Goal: Information Seeking & Learning: Find specific page/section

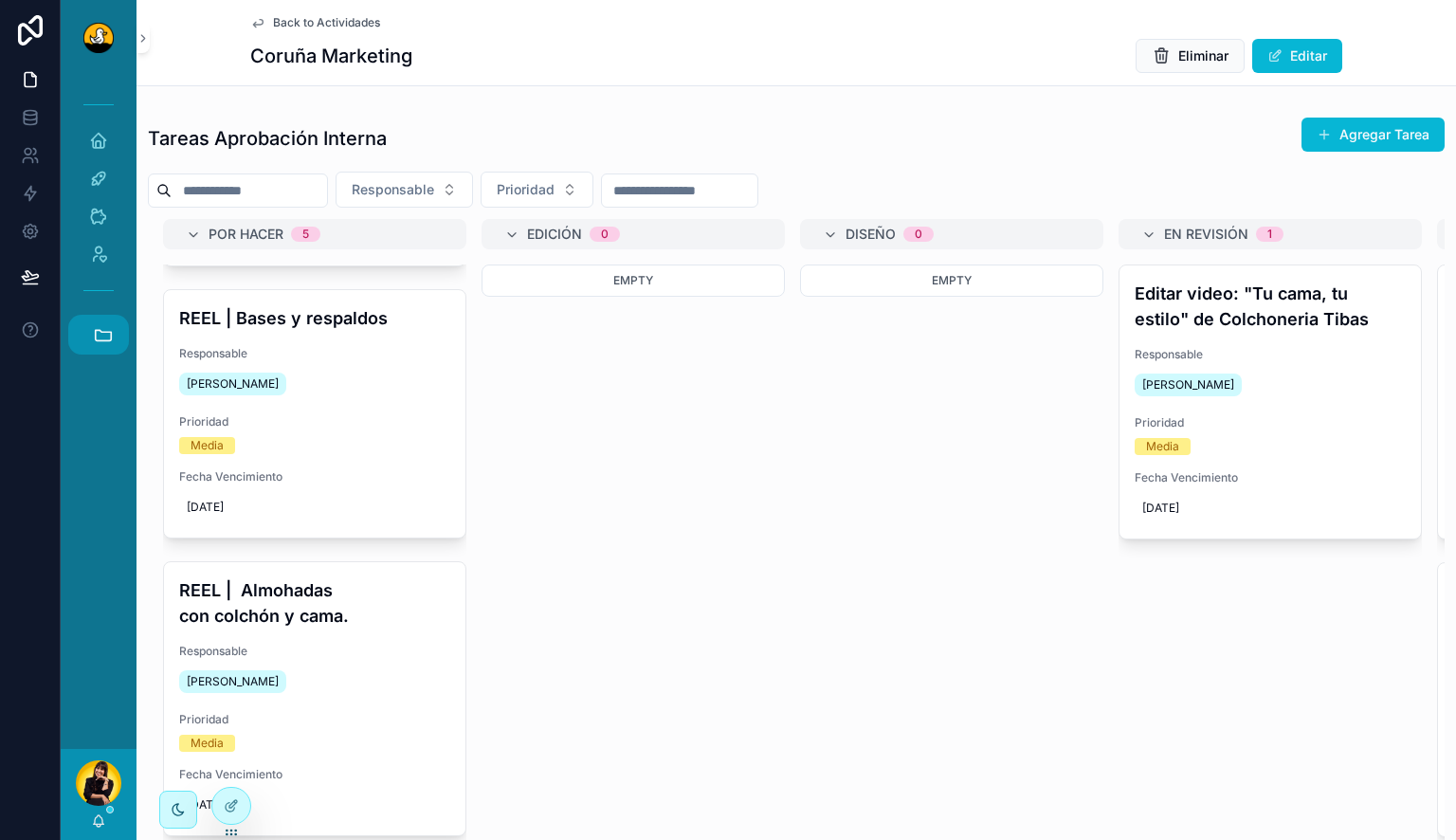
click at [104, 334] on icon "scrollable content" at bounding box center [103, 334] width 21 height 21
click at [107, 600] on link "HC Hyatt Centric" at bounding box center [103, 593] width 52 height 40
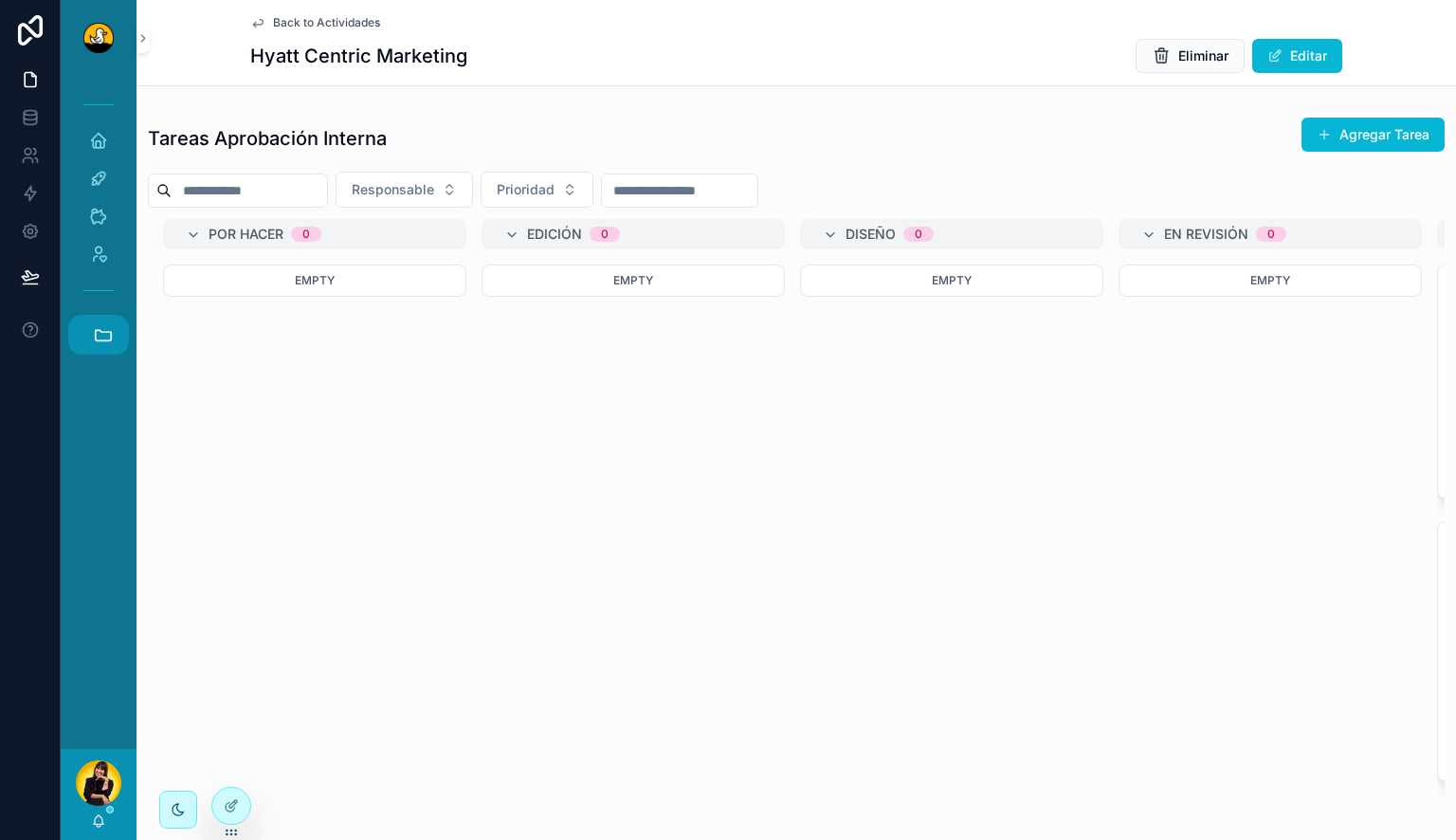
click at [93, 317] on button "Accesos rápidos" at bounding box center [98, 335] width 60 height 40
click at [94, 660] on link "1 19-49" at bounding box center [103, 644] width 52 height 40
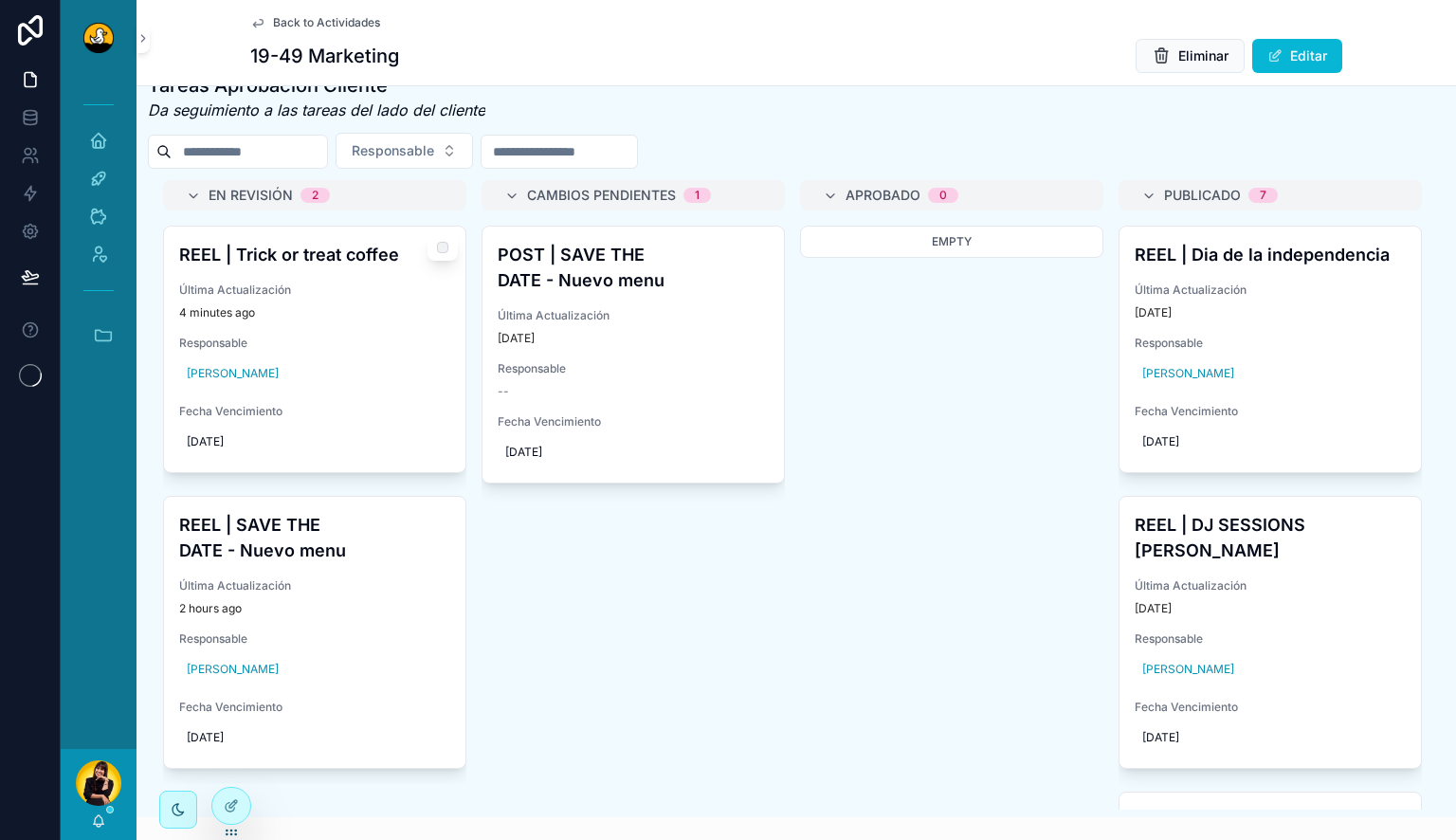
scroll to position [854, 0]
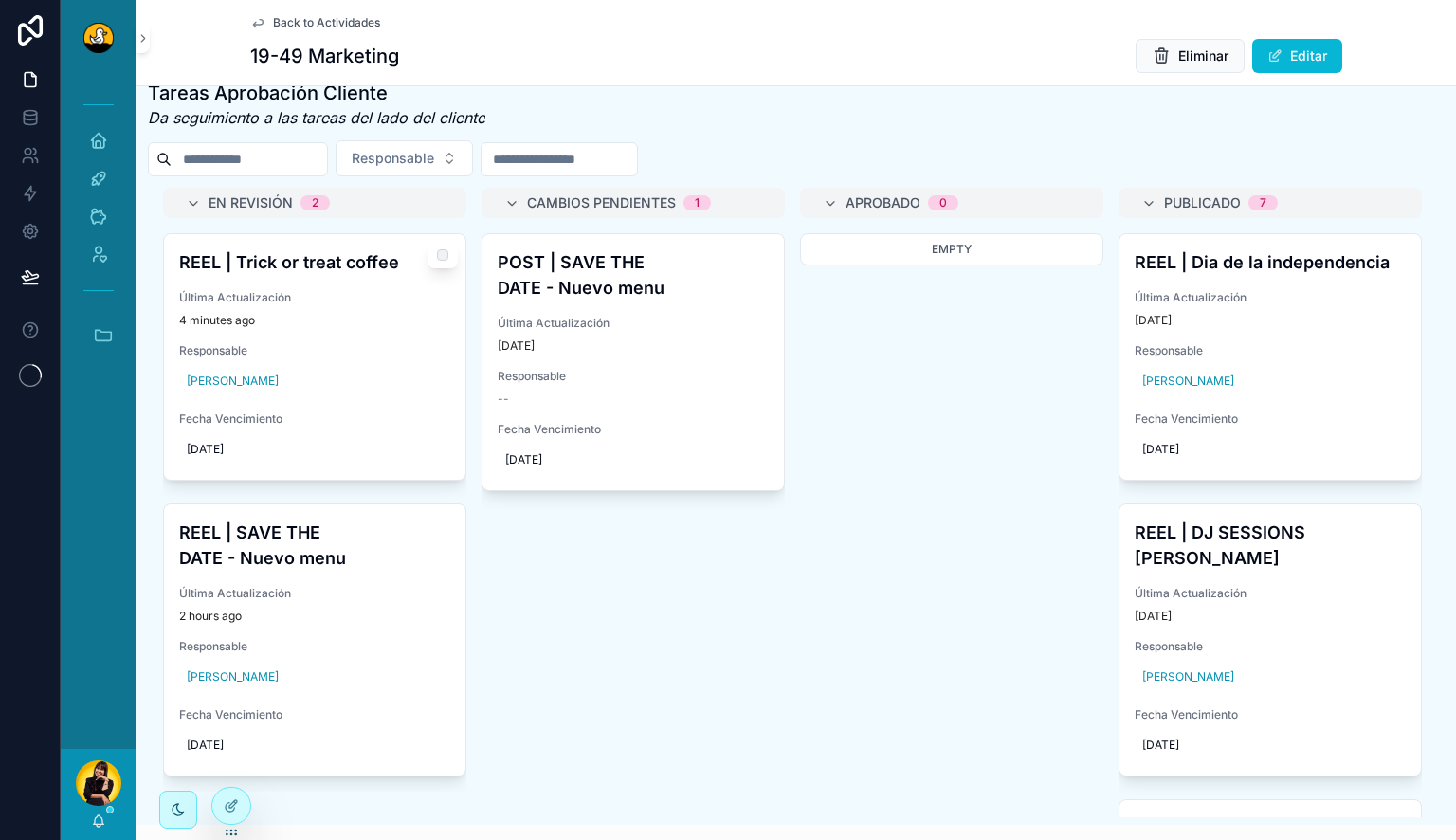
click at [316, 298] on div "REEL | Trick or treat coffee Última Actualización 4 minutes ago Responsable Mig…" at bounding box center [314, 357] width 301 height 246
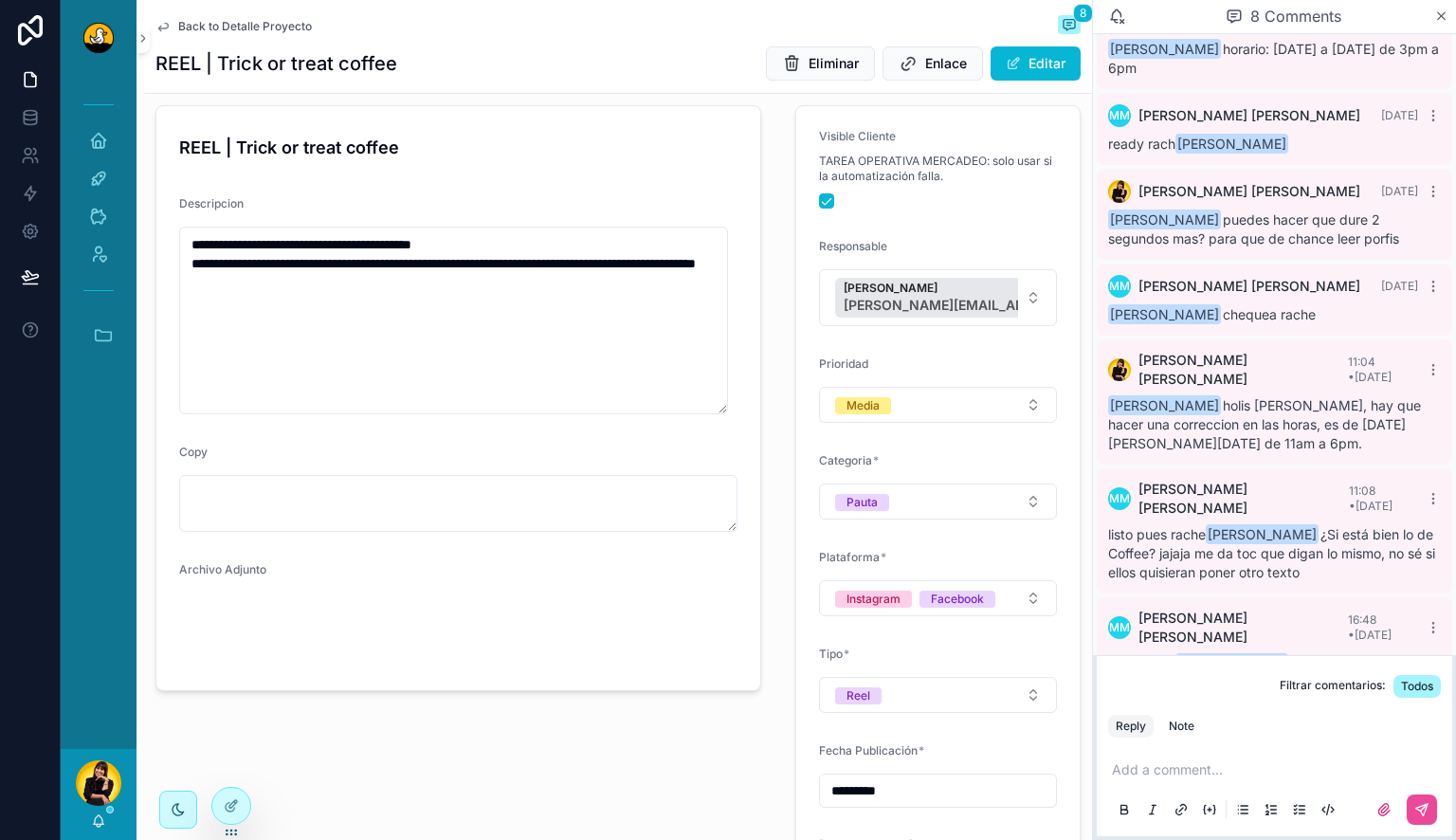
scroll to position [189, 0]
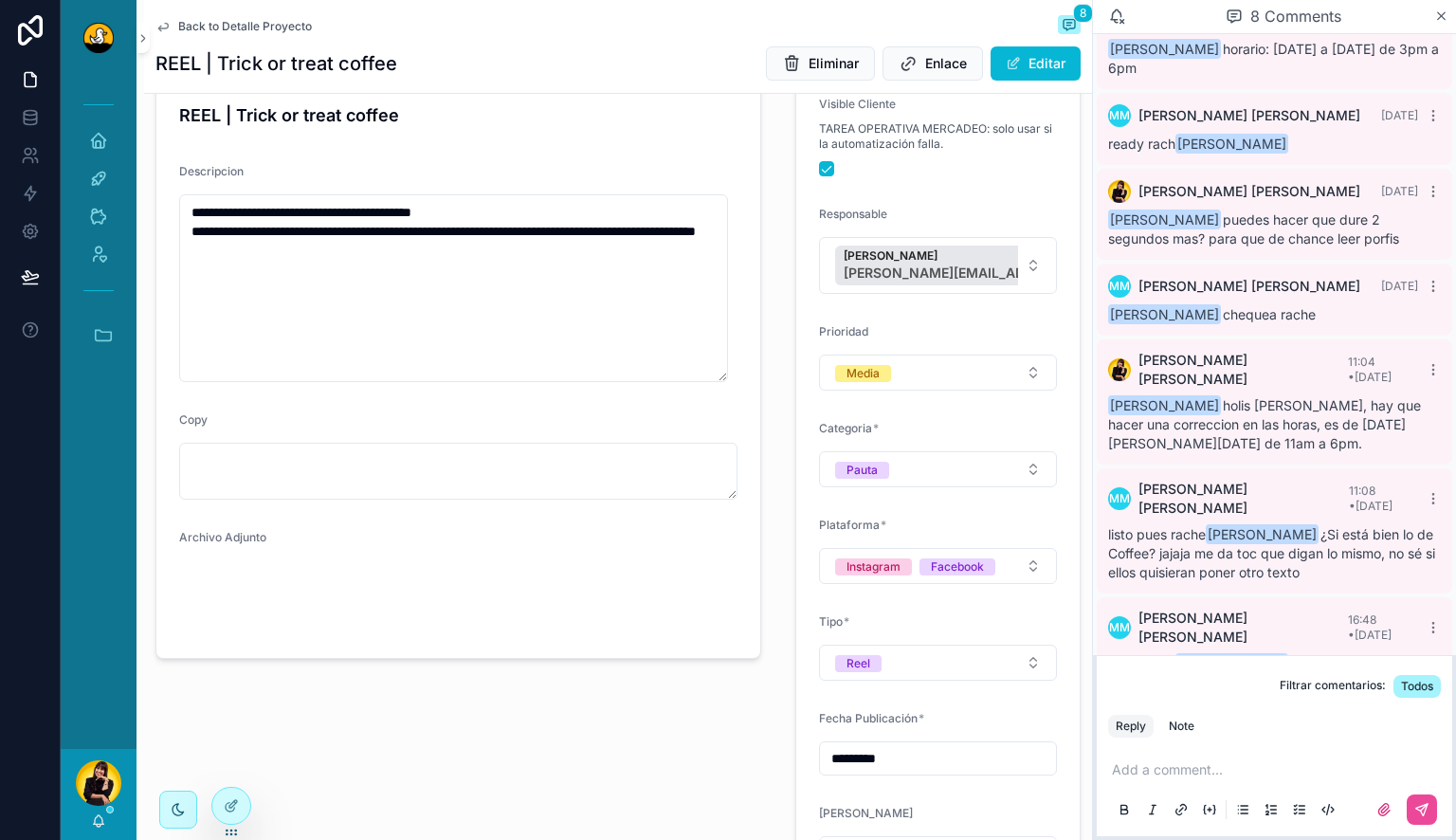
click at [1209, 777] on p "scrollable content" at bounding box center [1279, 770] width 333 height 19
click at [227, 631] on video "scrollable content" at bounding box center [243, 598] width 128 height 64
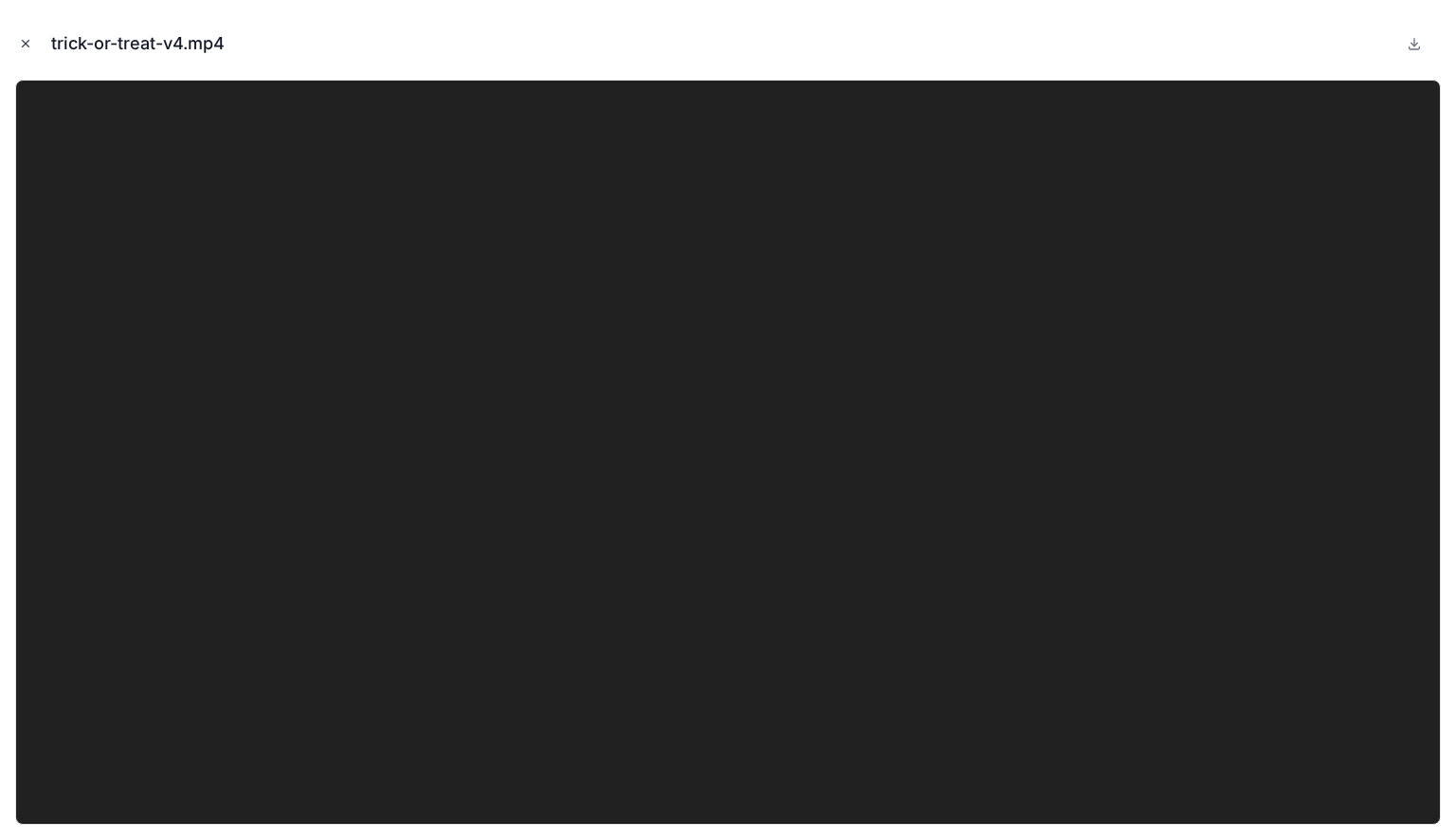
click at [26, 49] on icon "Close modal" at bounding box center [25, 43] width 13 height 13
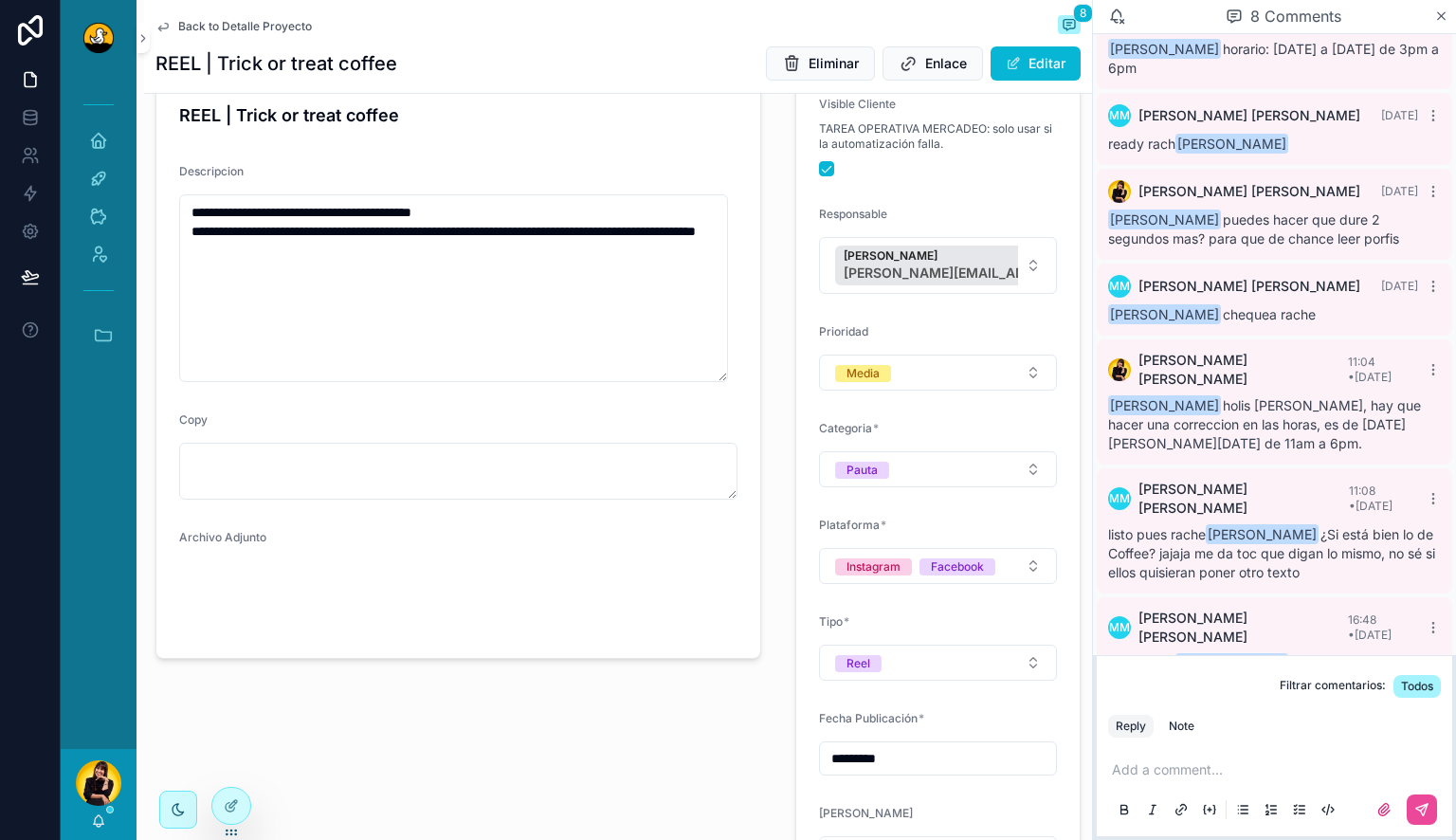
click at [840, 21] on div "Back to Detalle Proyecto 8" at bounding box center [617, 26] width 925 height 23
click at [228, 614] on video "scrollable content" at bounding box center [243, 598] width 128 height 64
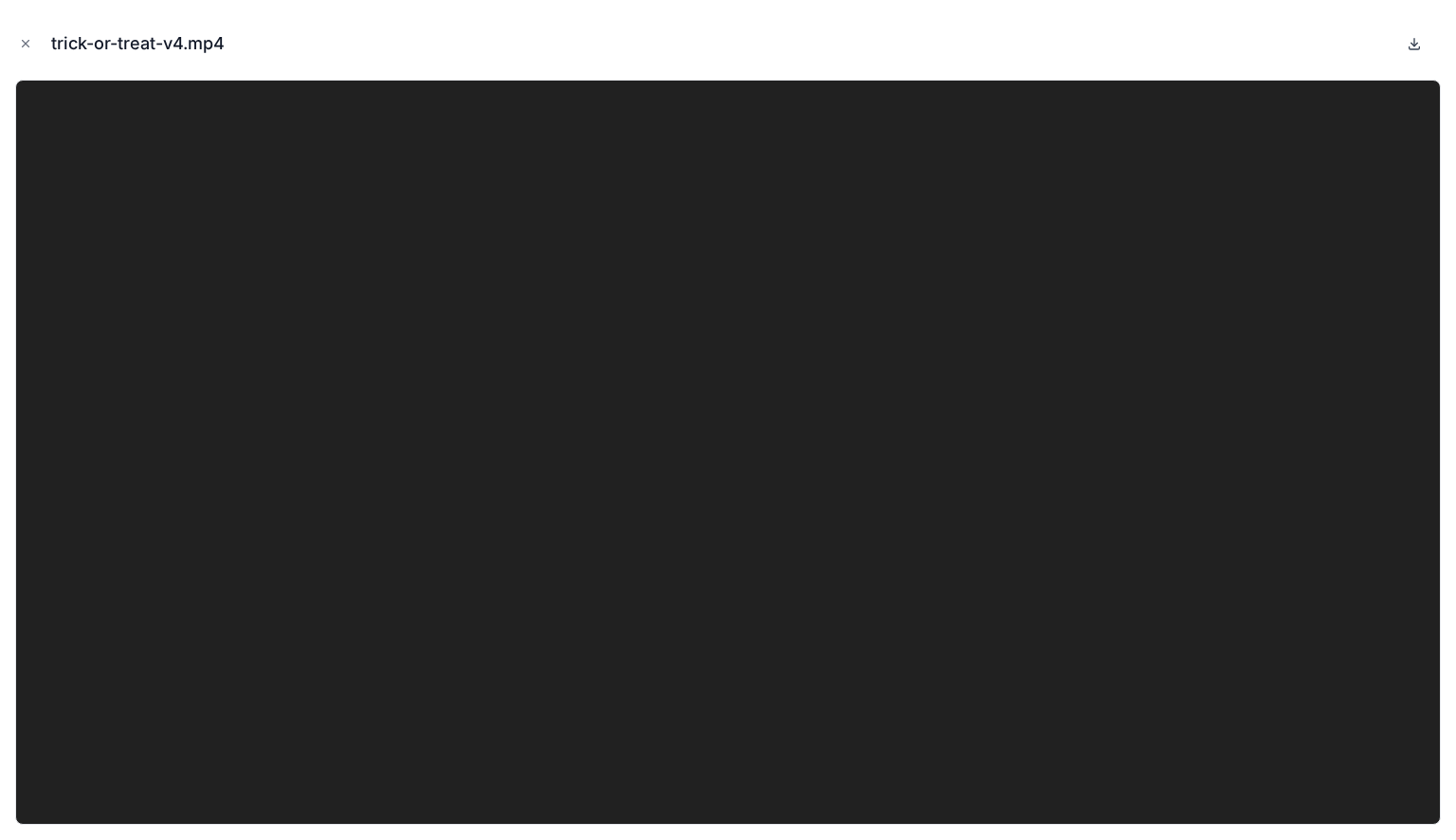
click at [1409, 44] on icon at bounding box center [1413, 43] width 15 height 15
drag, startPoint x: 22, startPoint y: 45, endPoint x: 76, endPoint y: 58, distance: 55.5
click at [22, 45] on icon "Close modal" at bounding box center [25, 43] width 13 height 13
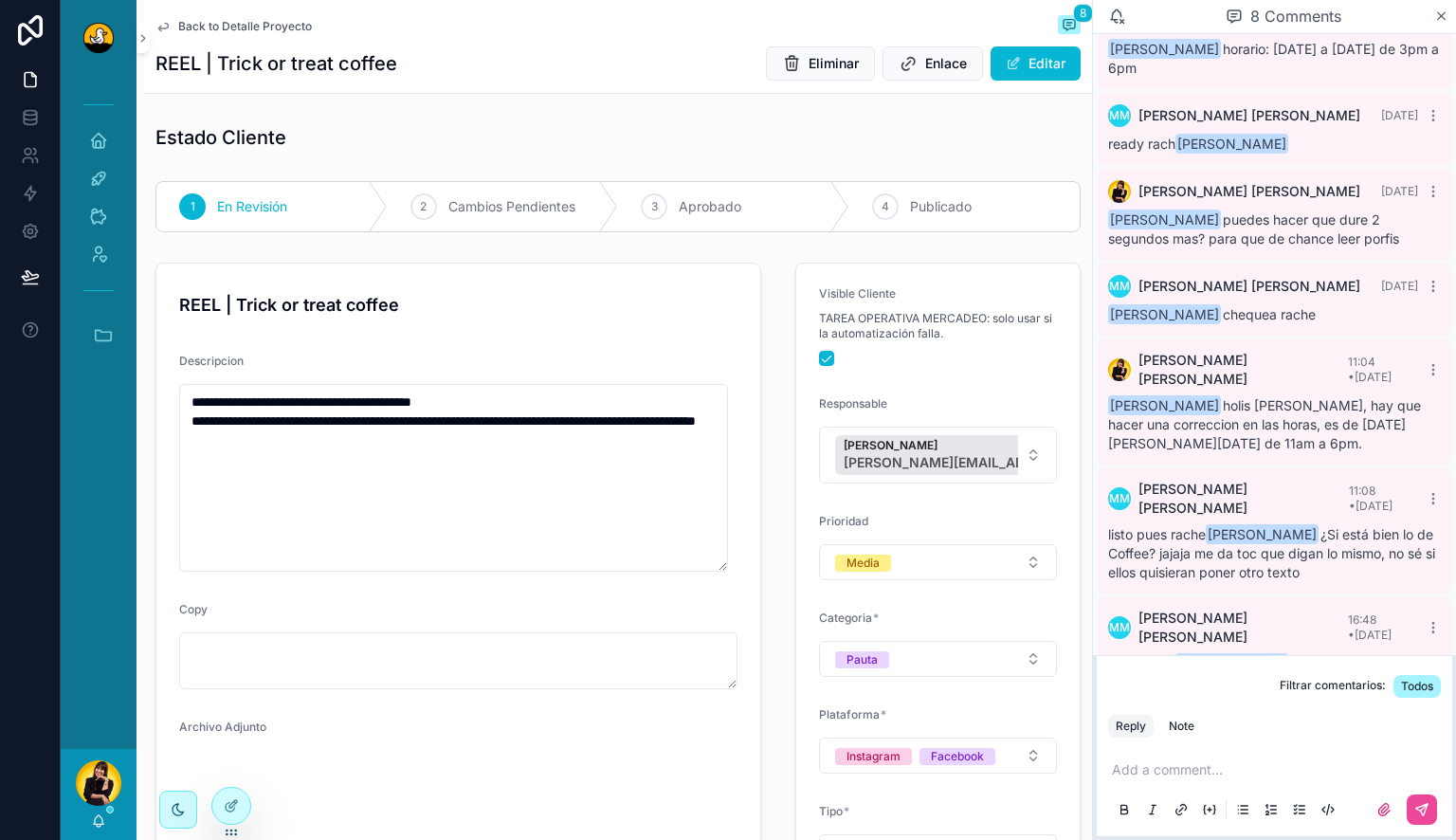
click at [241, 33] on span "Back to Detalle Proyecto" at bounding box center [245, 26] width 134 height 15
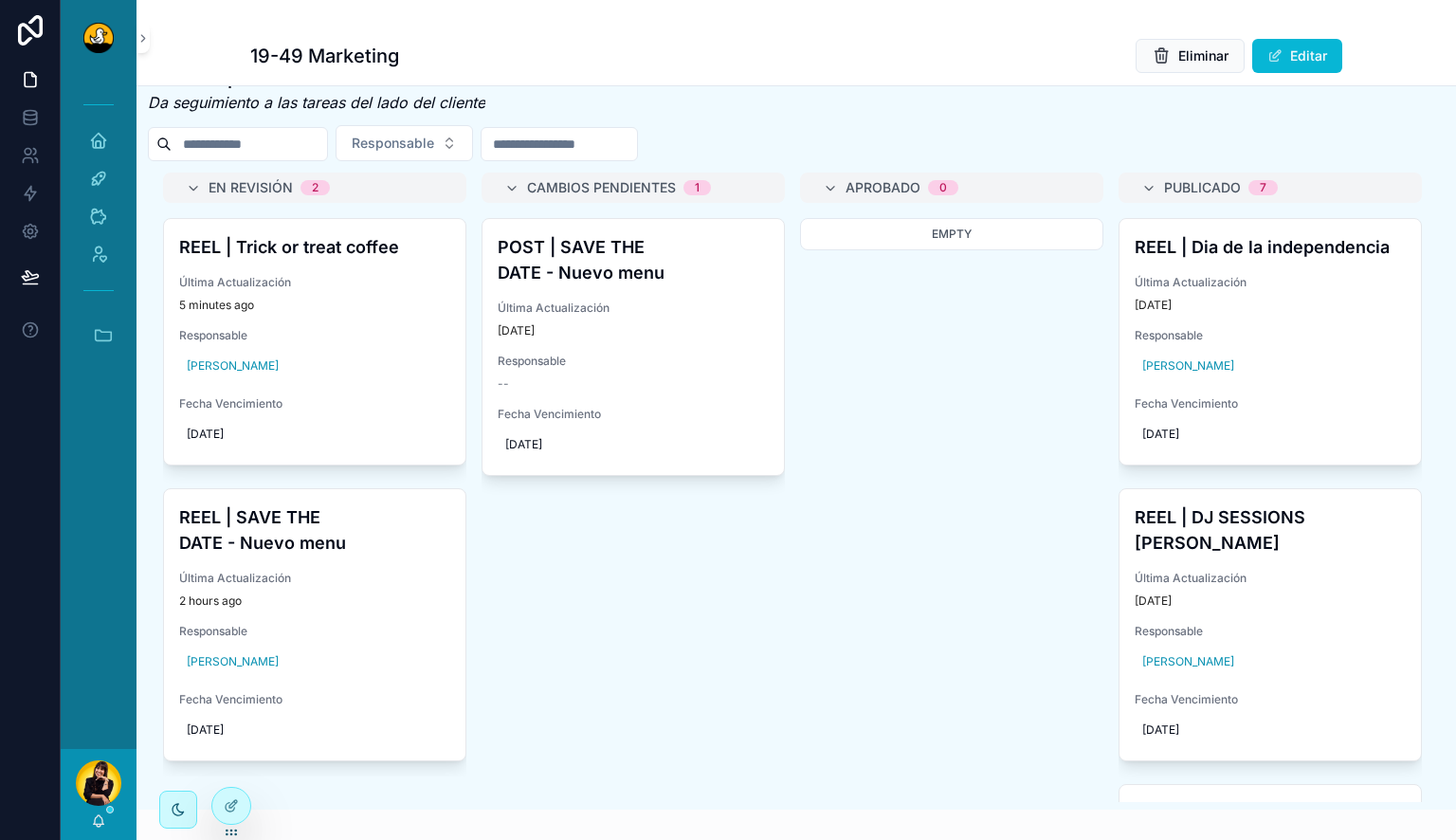
scroll to position [854, 0]
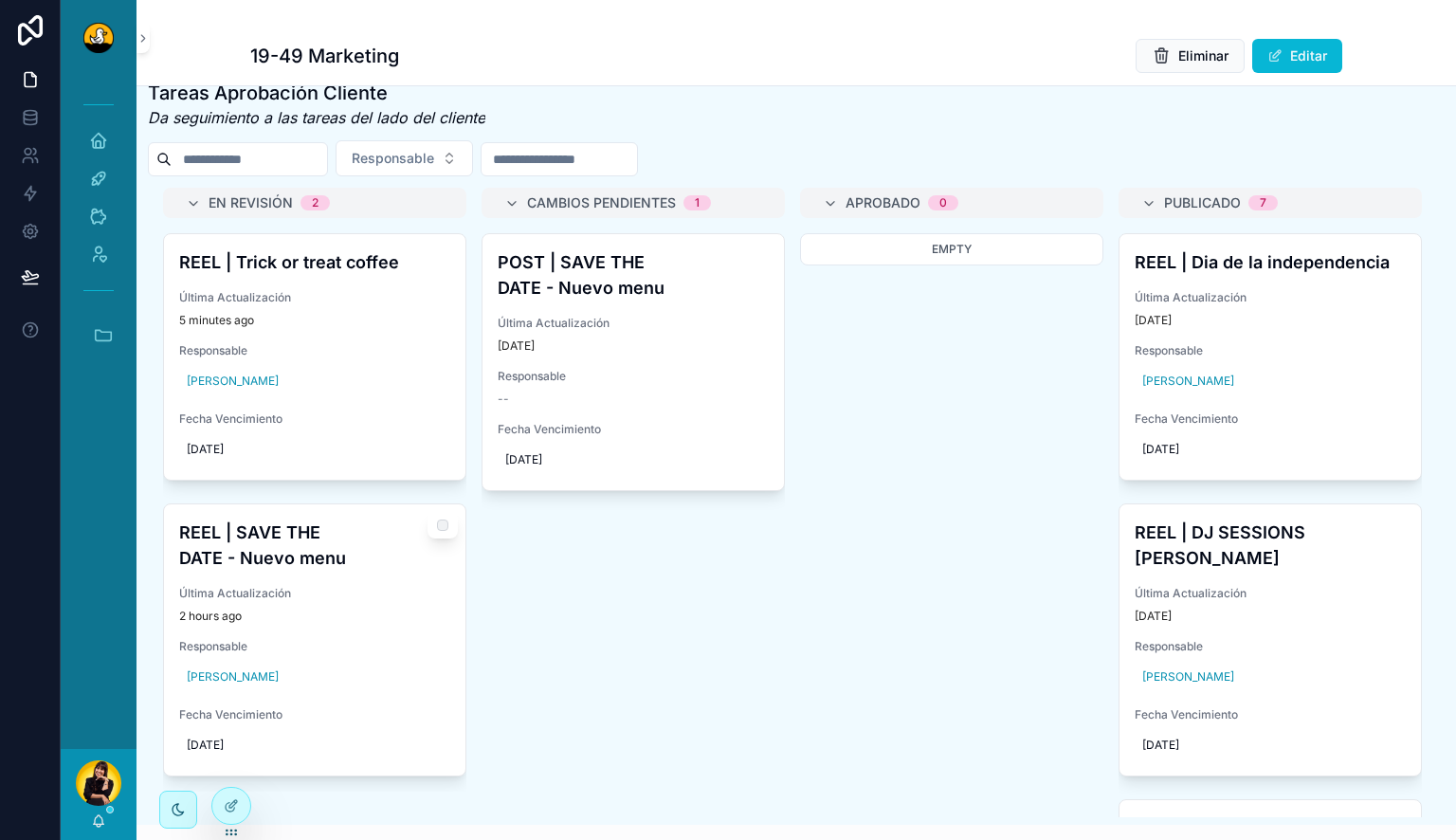
click at [291, 571] on h4 "REEL | SAVE THE DATE - Nuevo menu" at bounding box center [315, 545] width 272 height 52
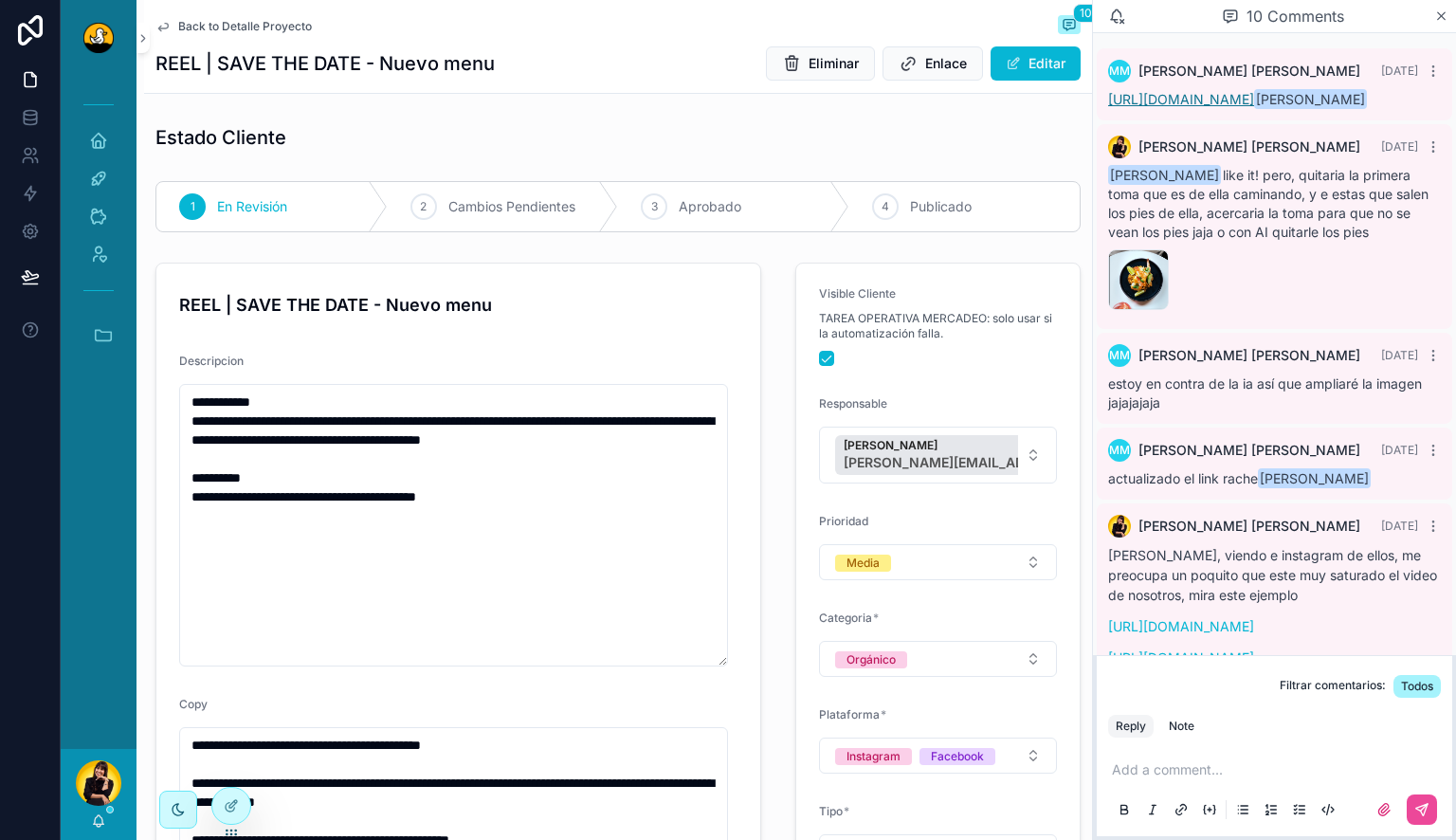
click at [1254, 107] on link "https://drive.google.com/drive/folders/1MLEPMVQig0aMp8jO7pGc7rhKQ-mMYmlb?usp=dr…" at bounding box center [1180, 99] width 146 height 16
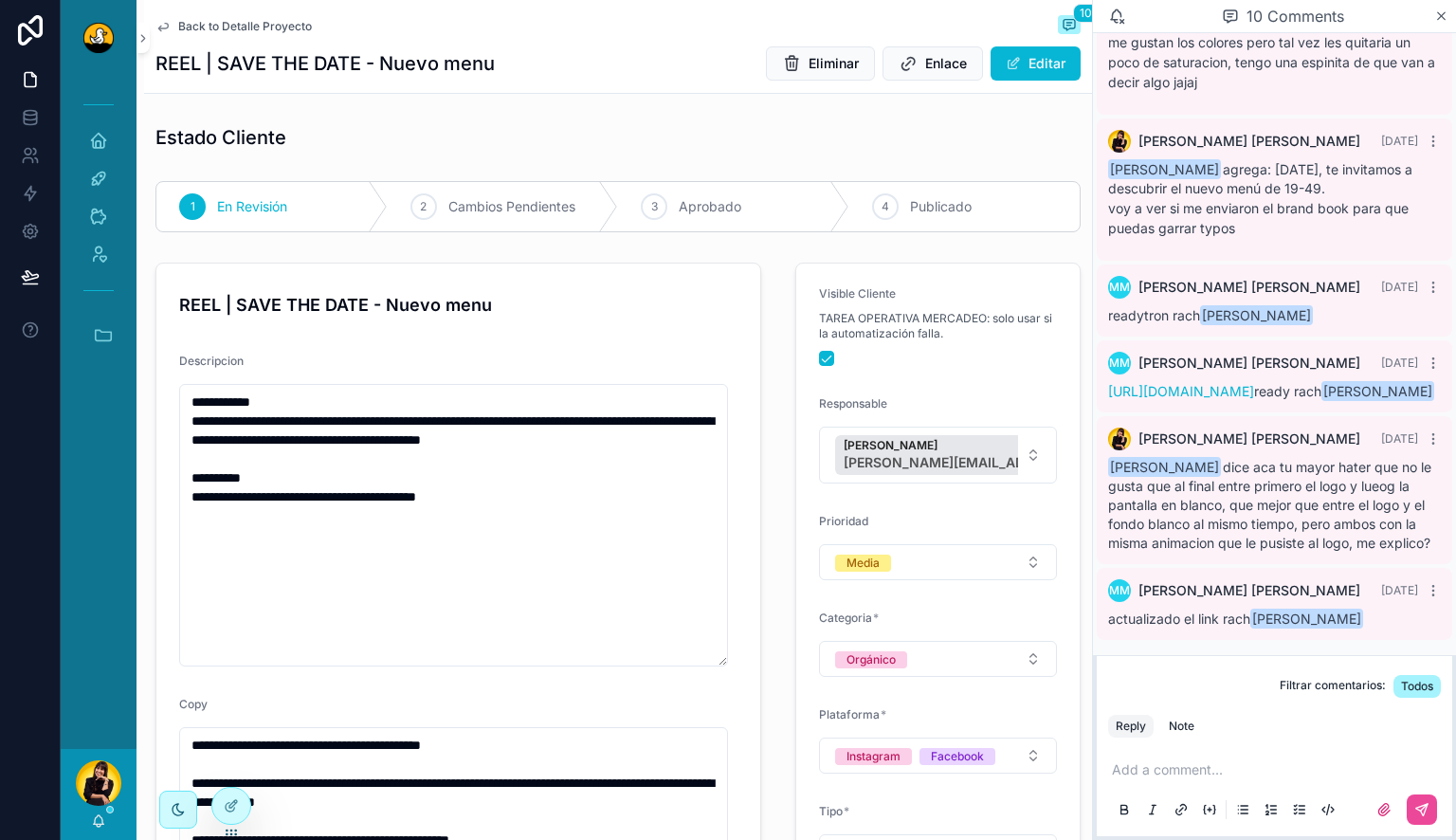
click at [212, 31] on span "Back to Detalle Proyecto" at bounding box center [245, 26] width 134 height 15
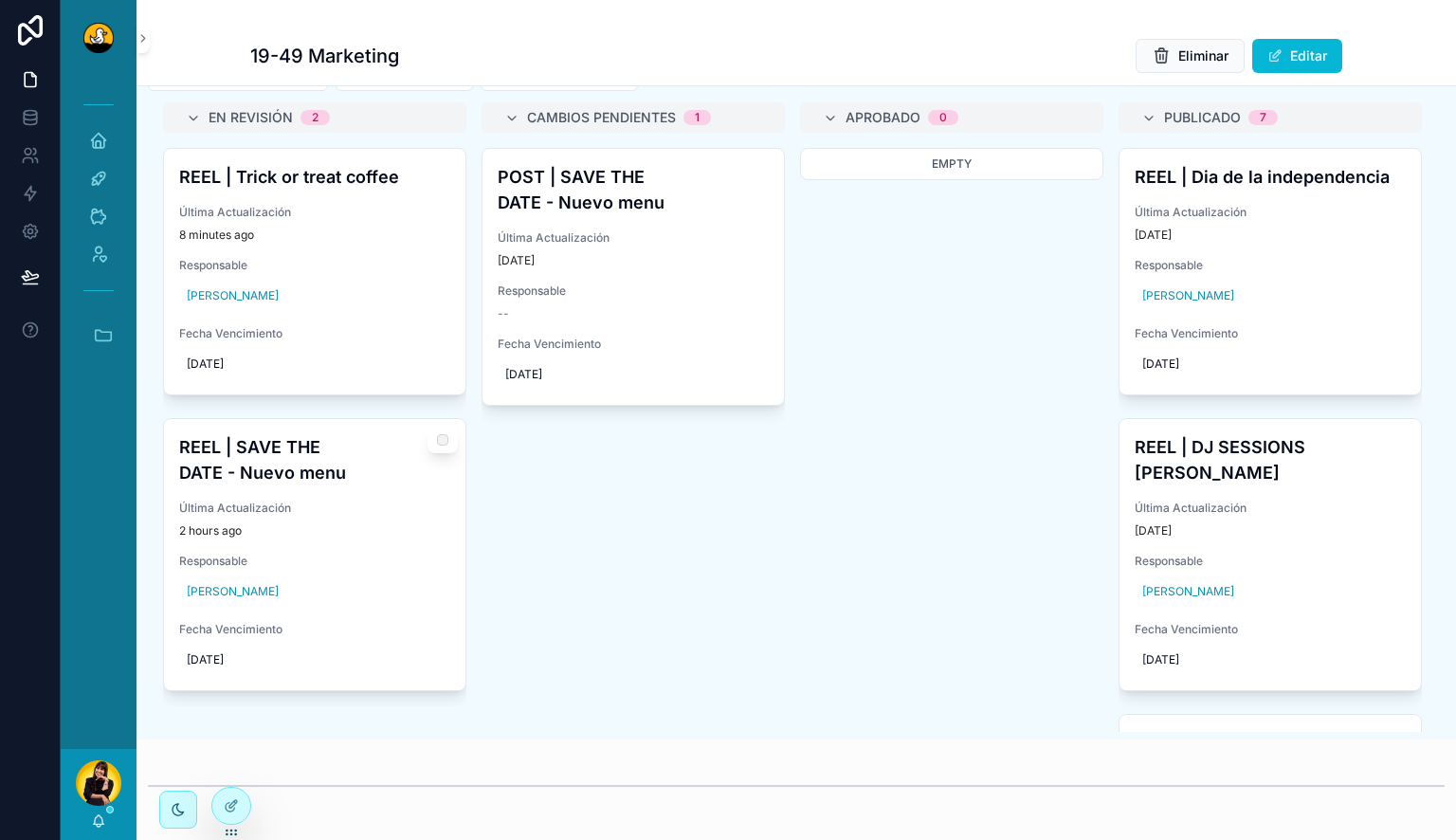
scroll to position [948, 0]
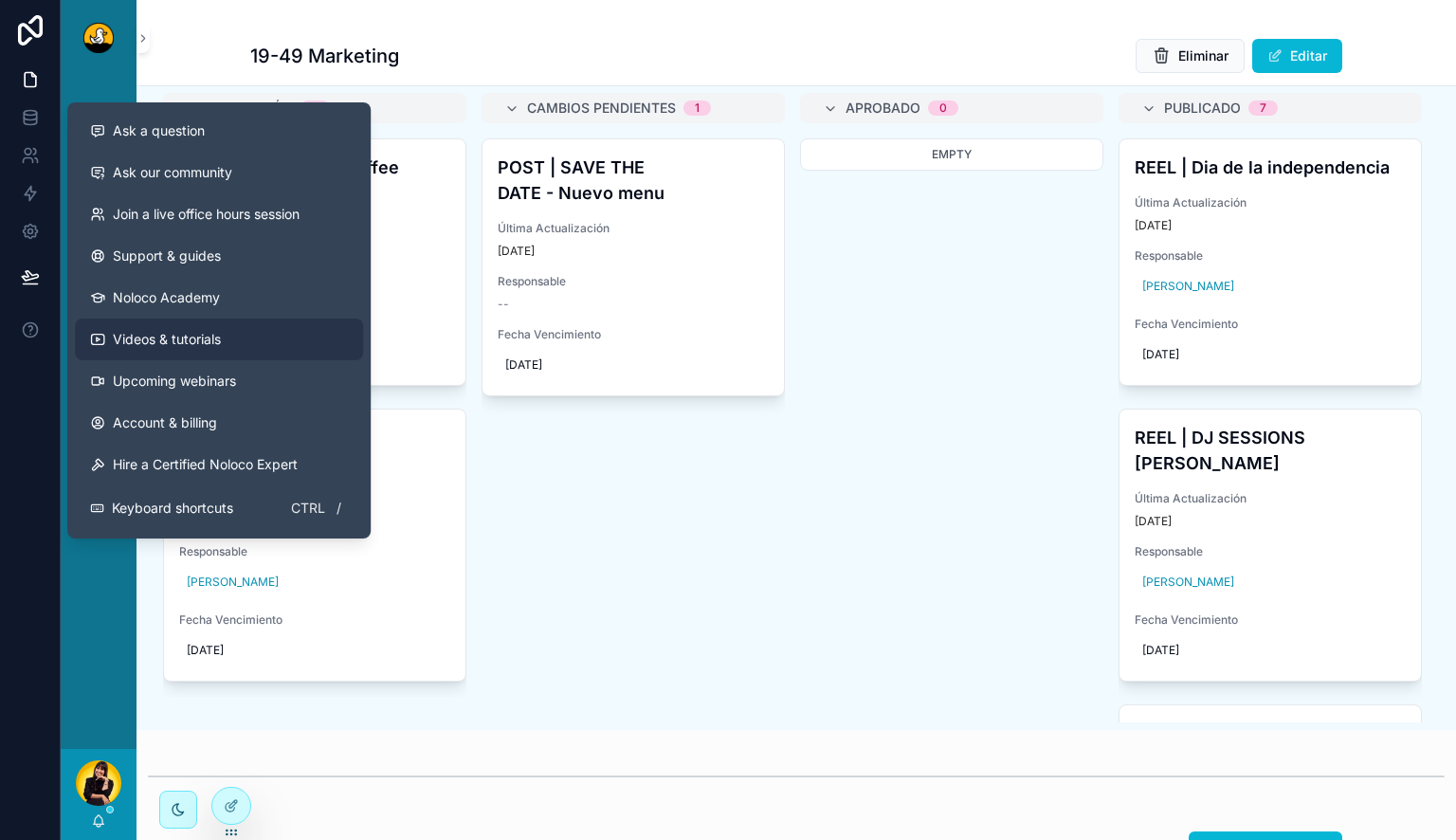
click at [95, 326] on link "Videos & tutorials" at bounding box center [219, 339] width 288 height 42
click at [722, 497] on div "POST | SAVE THE DATE - Nuevo menu Última Actualización 7 days ago Responsable -…" at bounding box center [633, 320] width 303 height 364
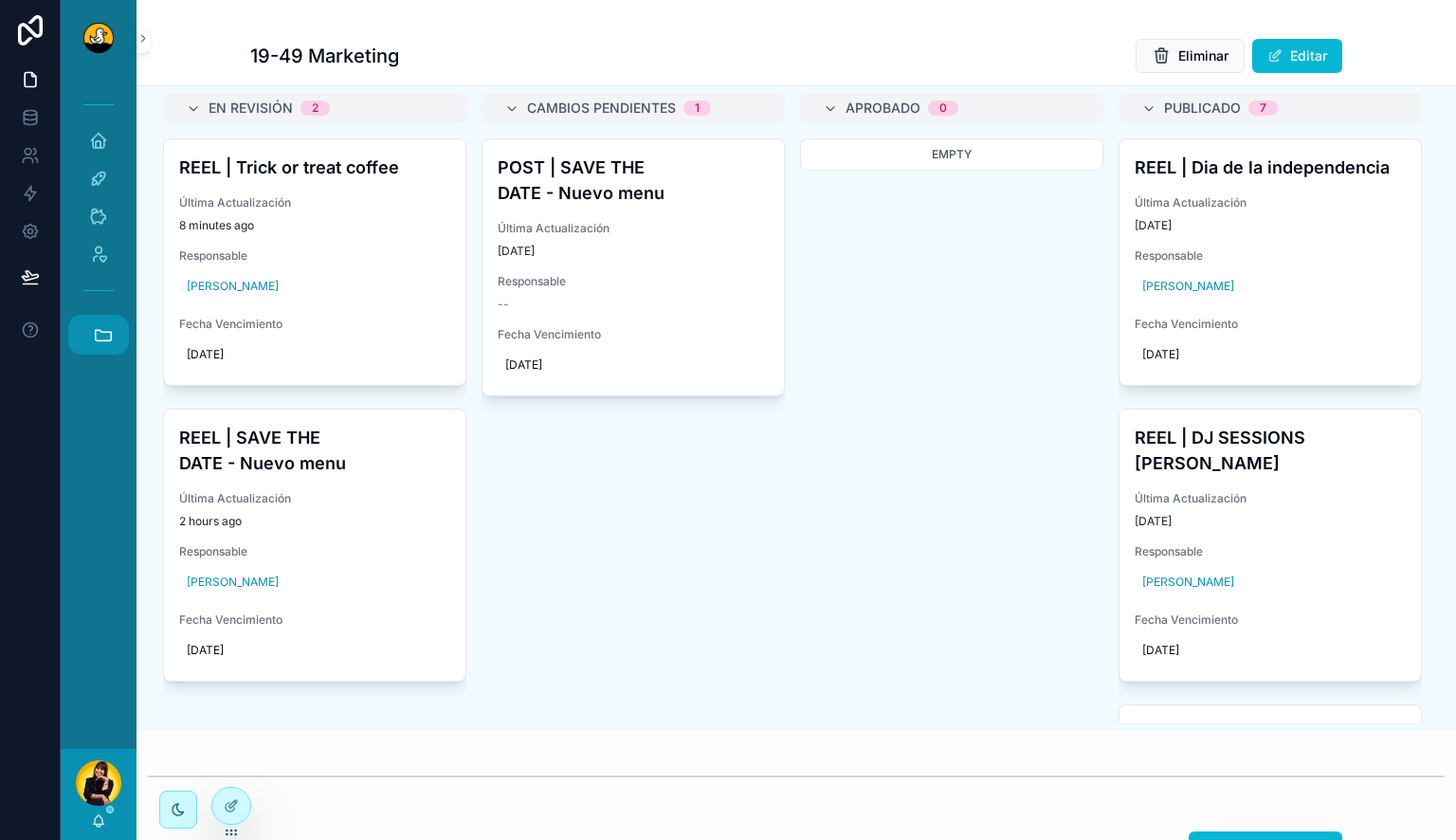
click at [85, 333] on button "Accesos rápidos" at bounding box center [98, 335] width 60 height 40
click at [101, 683] on link "C CENSE" at bounding box center [103, 695] width 52 height 40
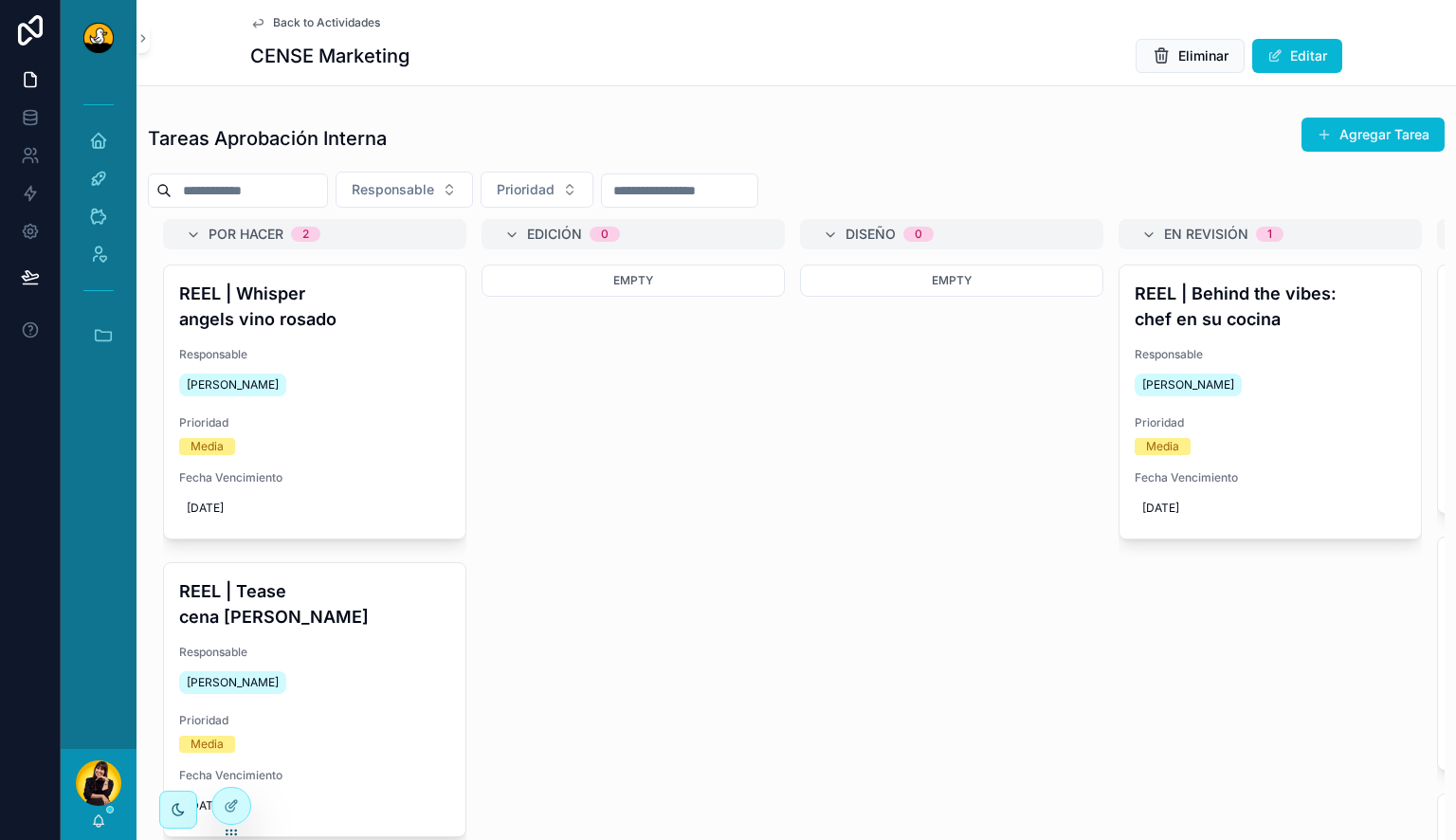
drag, startPoint x: 1298, startPoint y: 342, endPoint x: 1192, endPoint y: 407, distance: 124.3
click at [1298, 342] on div "REEL | Behind the vibes: chef en su cocina Responsable Miguel Madriz Prioridad …" at bounding box center [1270, 402] width 301 height 273
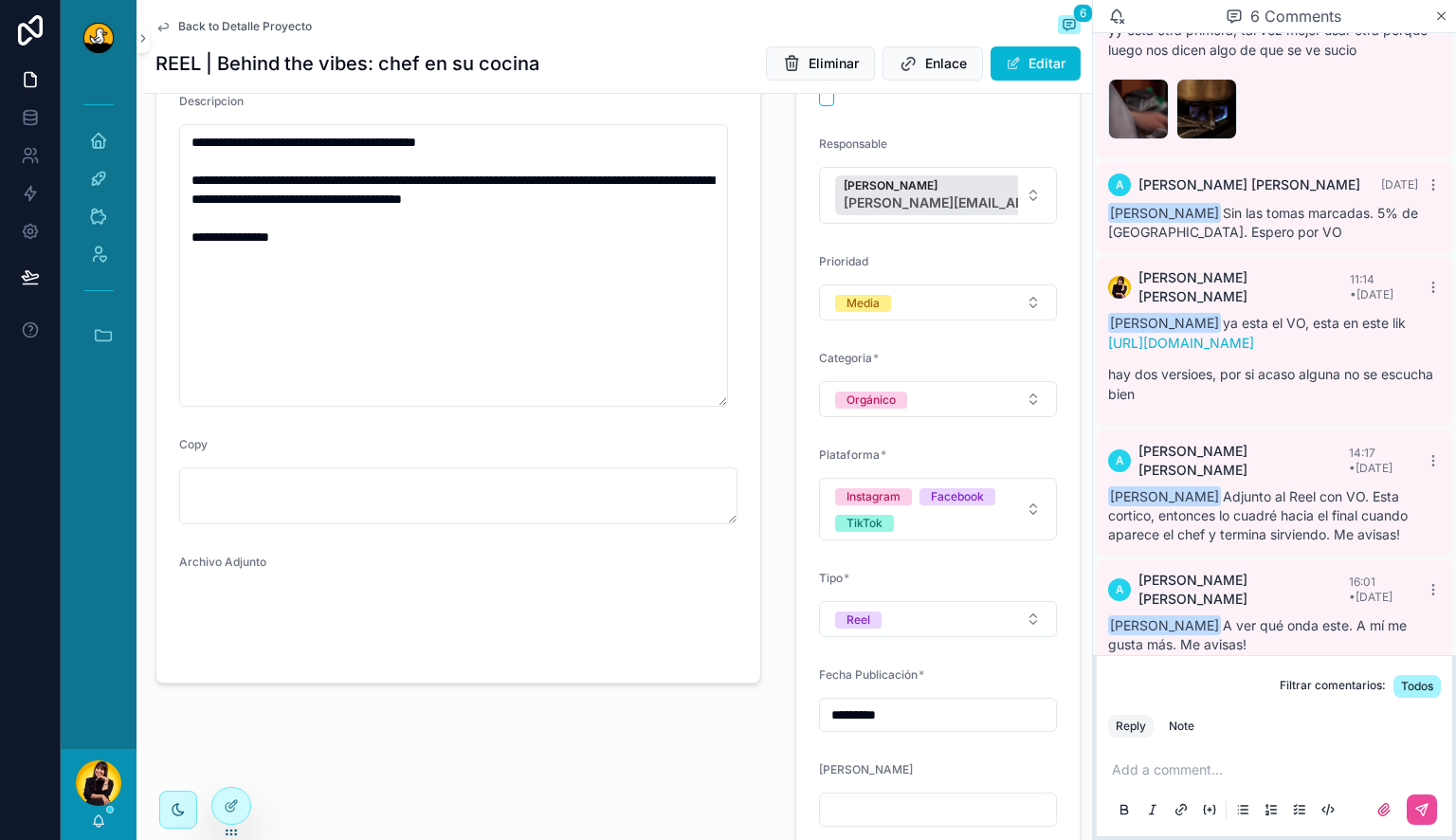
scroll to position [285, 0]
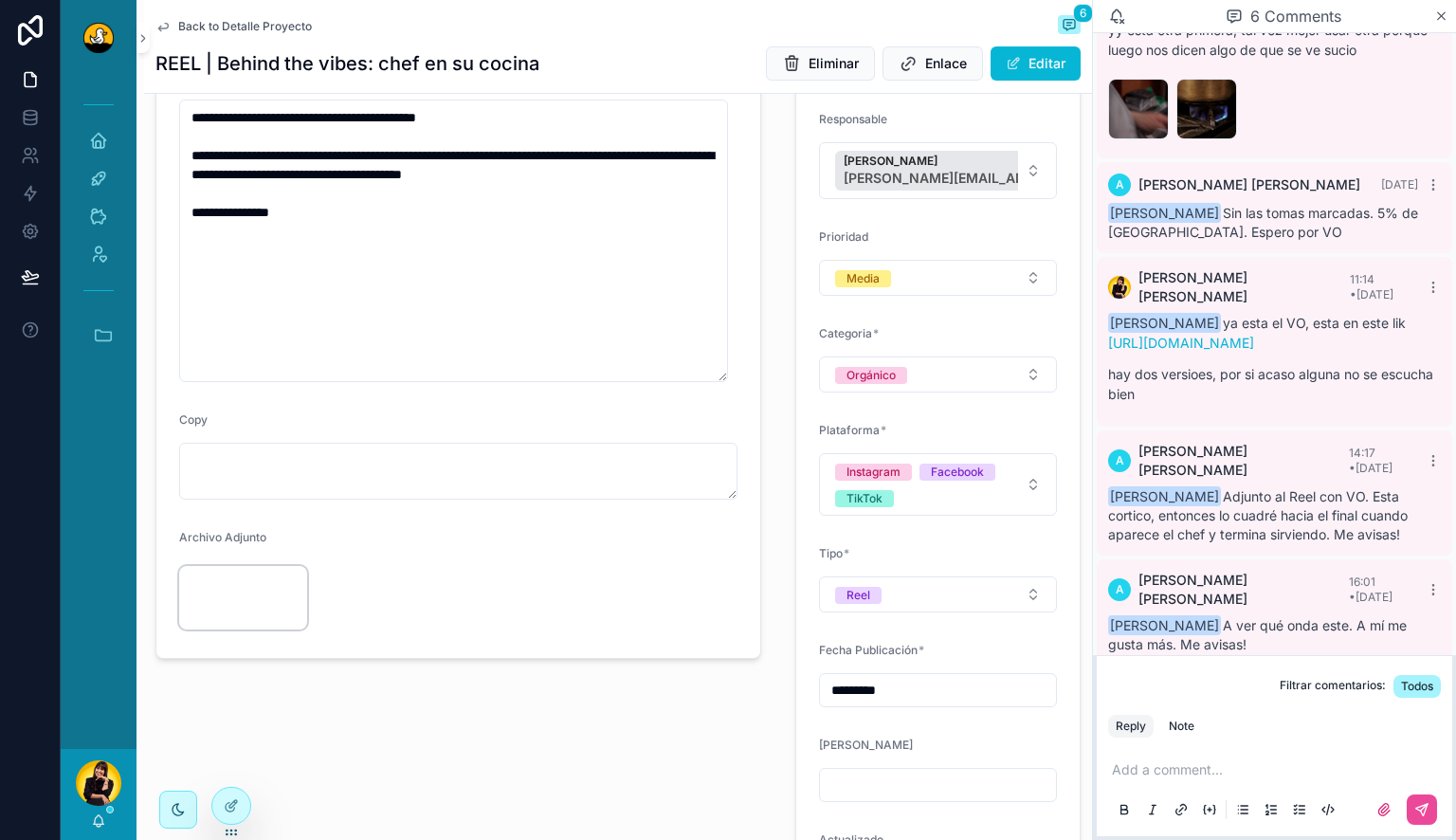
click at [220, 631] on video "scrollable content" at bounding box center [243, 598] width 128 height 64
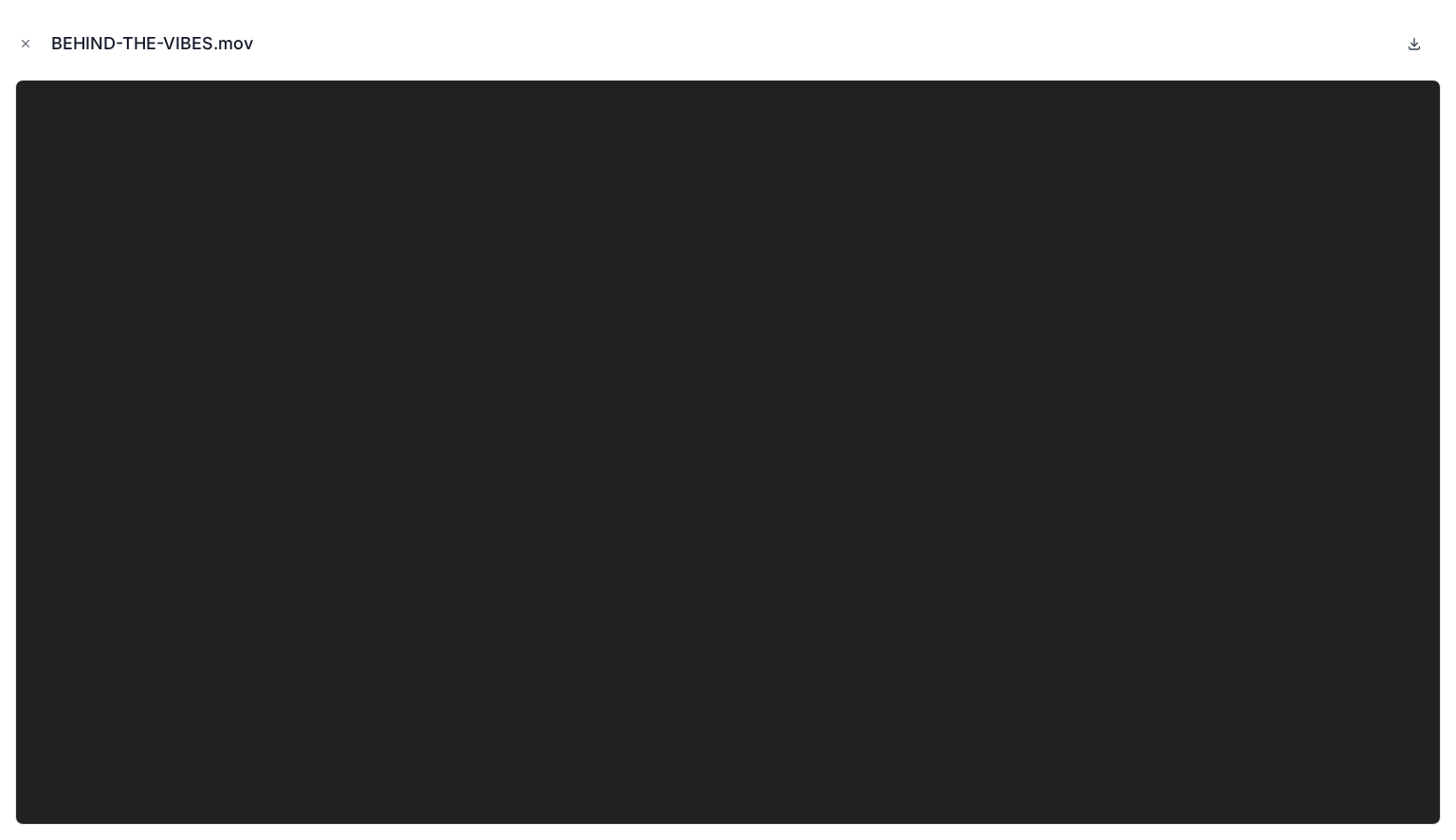
click at [1412, 47] on icon at bounding box center [1413, 43] width 15 height 15
click at [33, 47] on button "Close modal" at bounding box center [25, 43] width 21 height 21
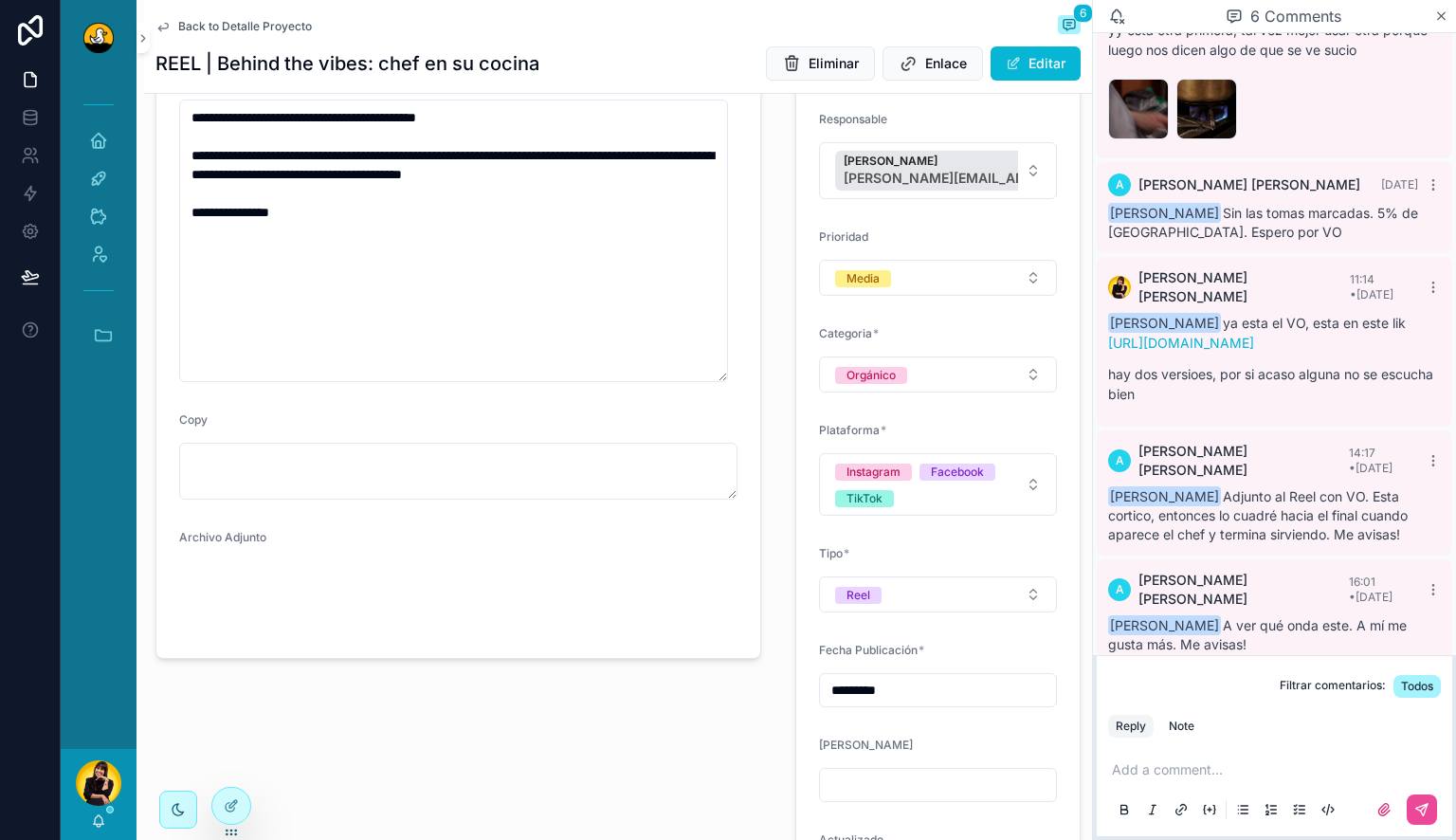
click at [174, 31] on link "Back to Detalle Proyecto" at bounding box center [234, 26] width 157 height 15
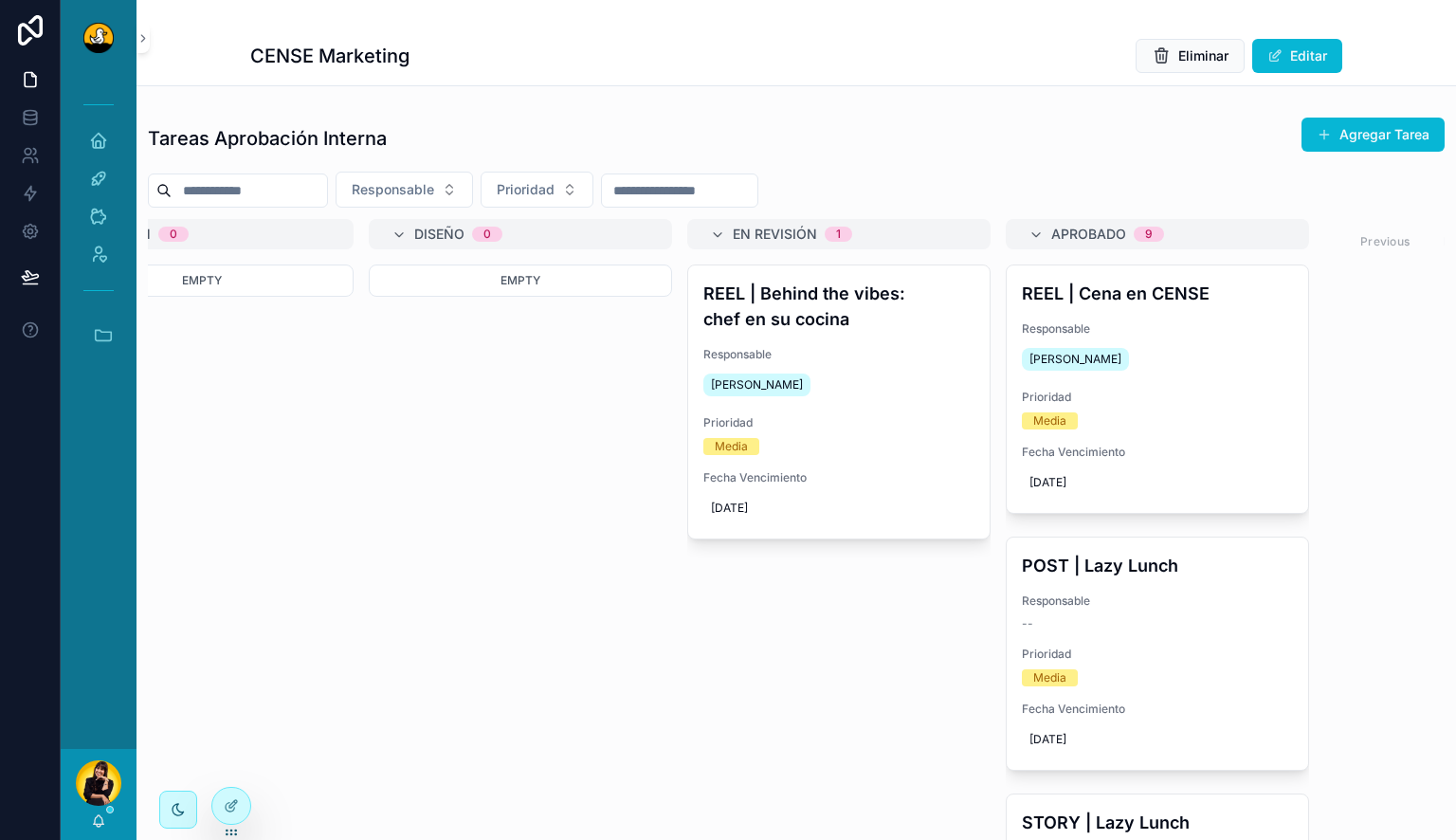
click at [1232, 382] on div "REEL | Cena en CENSE Responsable Rachel Basulto Prioridad Media Fecha Vencimien…" at bounding box center [1158, 390] width 301 height 248
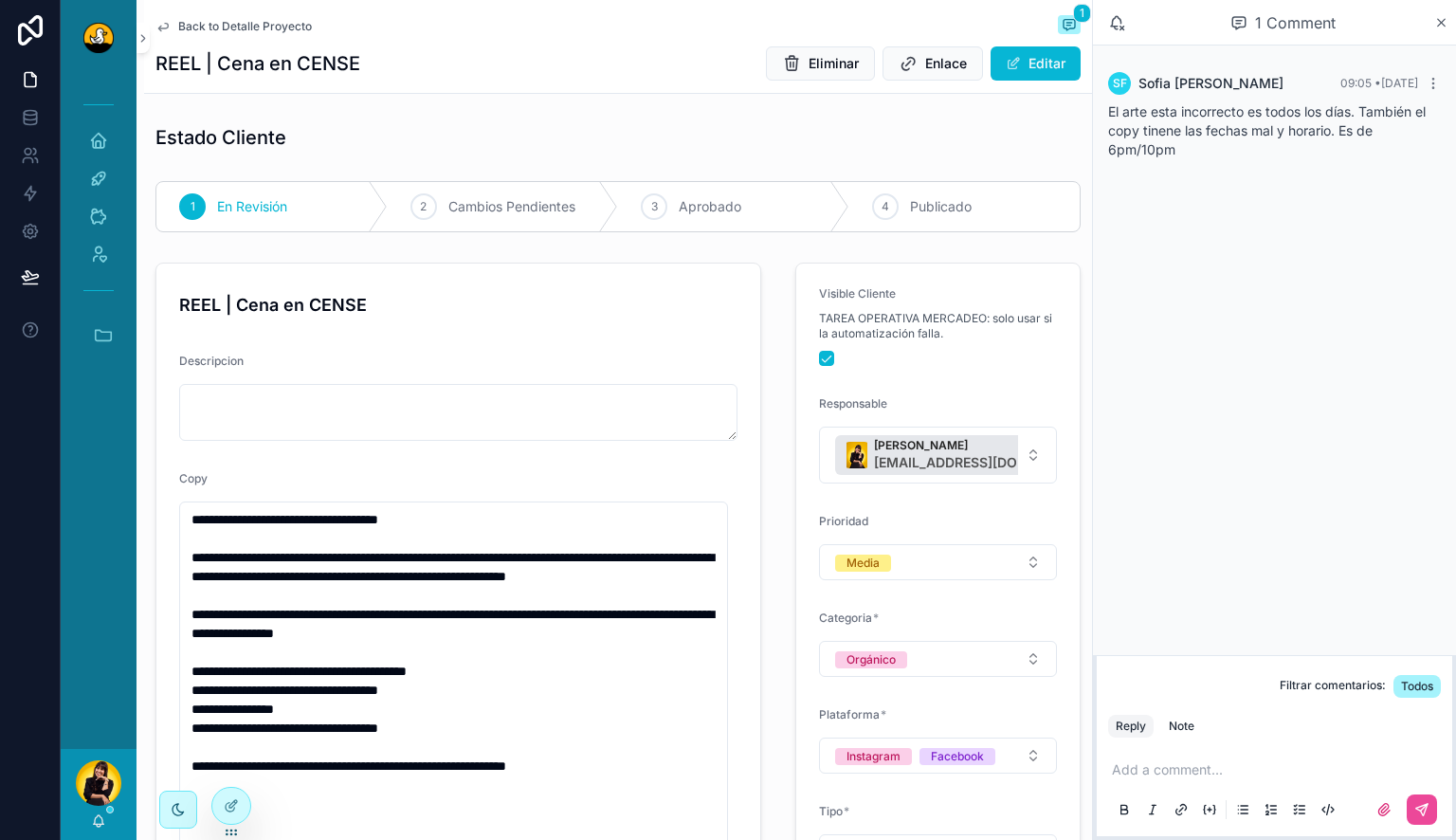
click at [205, 23] on span "Back to Detalle Proyecto" at bounding box center [245, 26] width 134 height 15
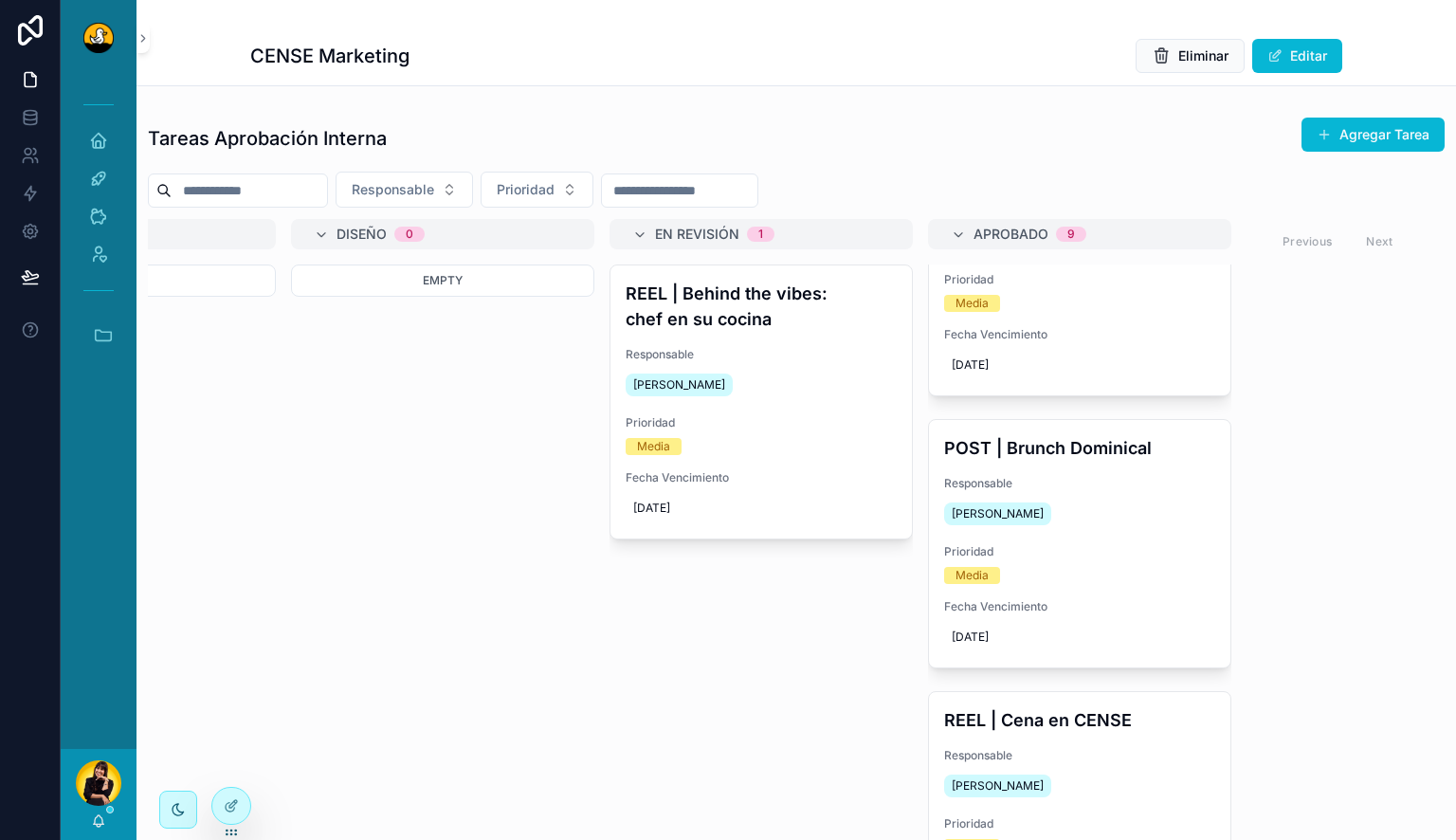
scroll to position [1778, 0]
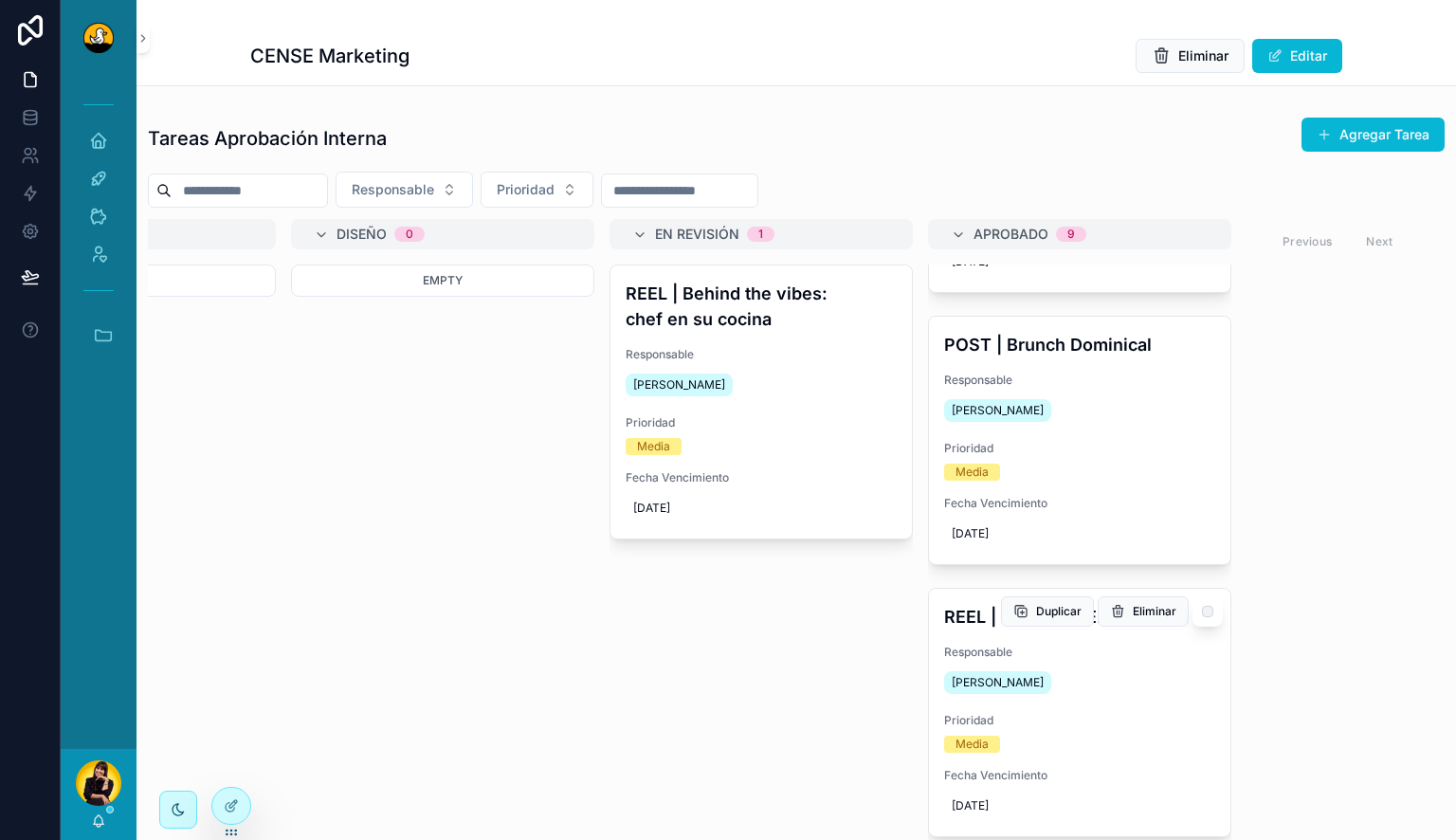
click at [1082, 657] on div "Responsable Rachel Basulto" at bounding box center [1080, 671] width 272 height 54
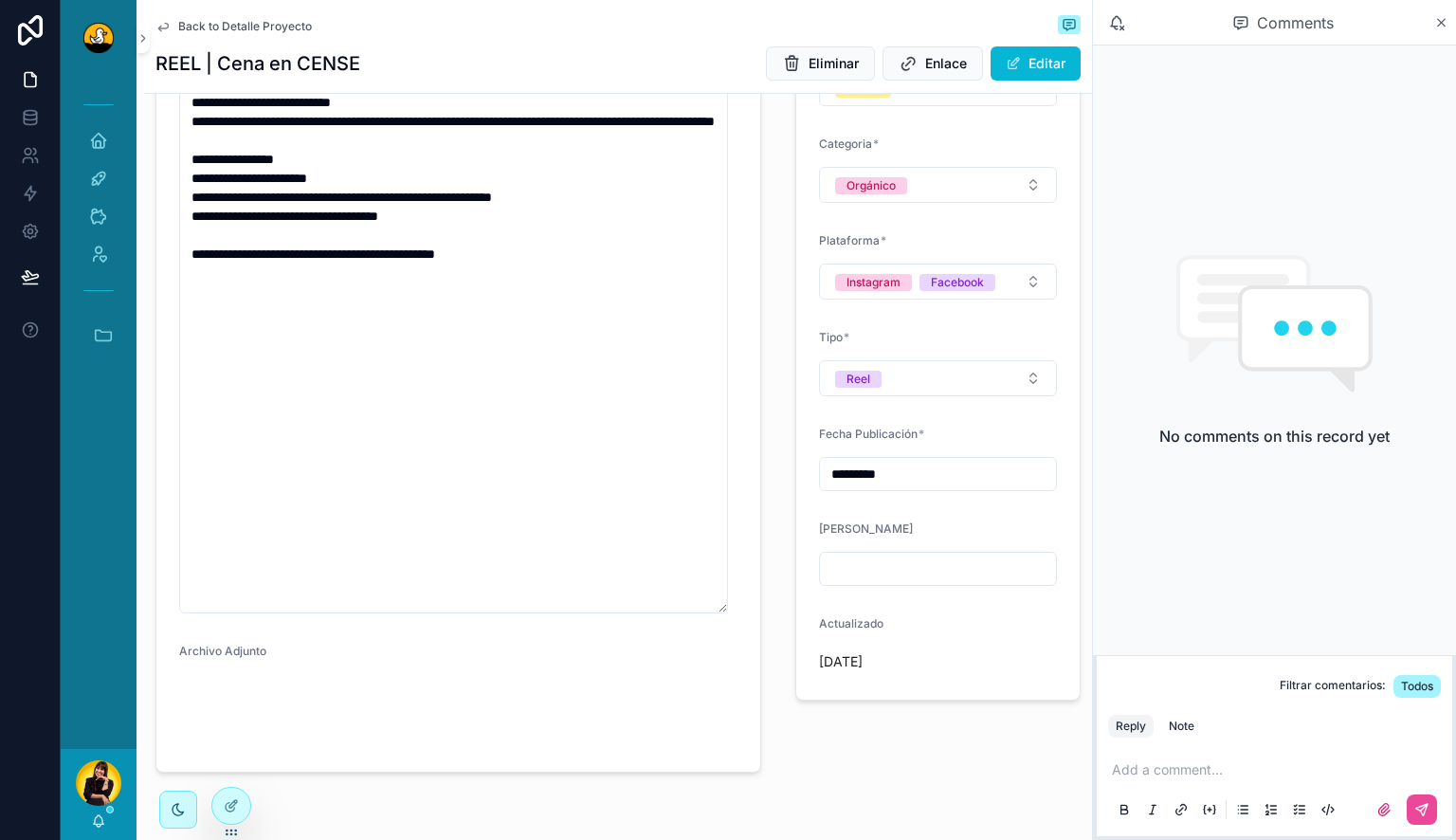
scroll to position [639, 0]
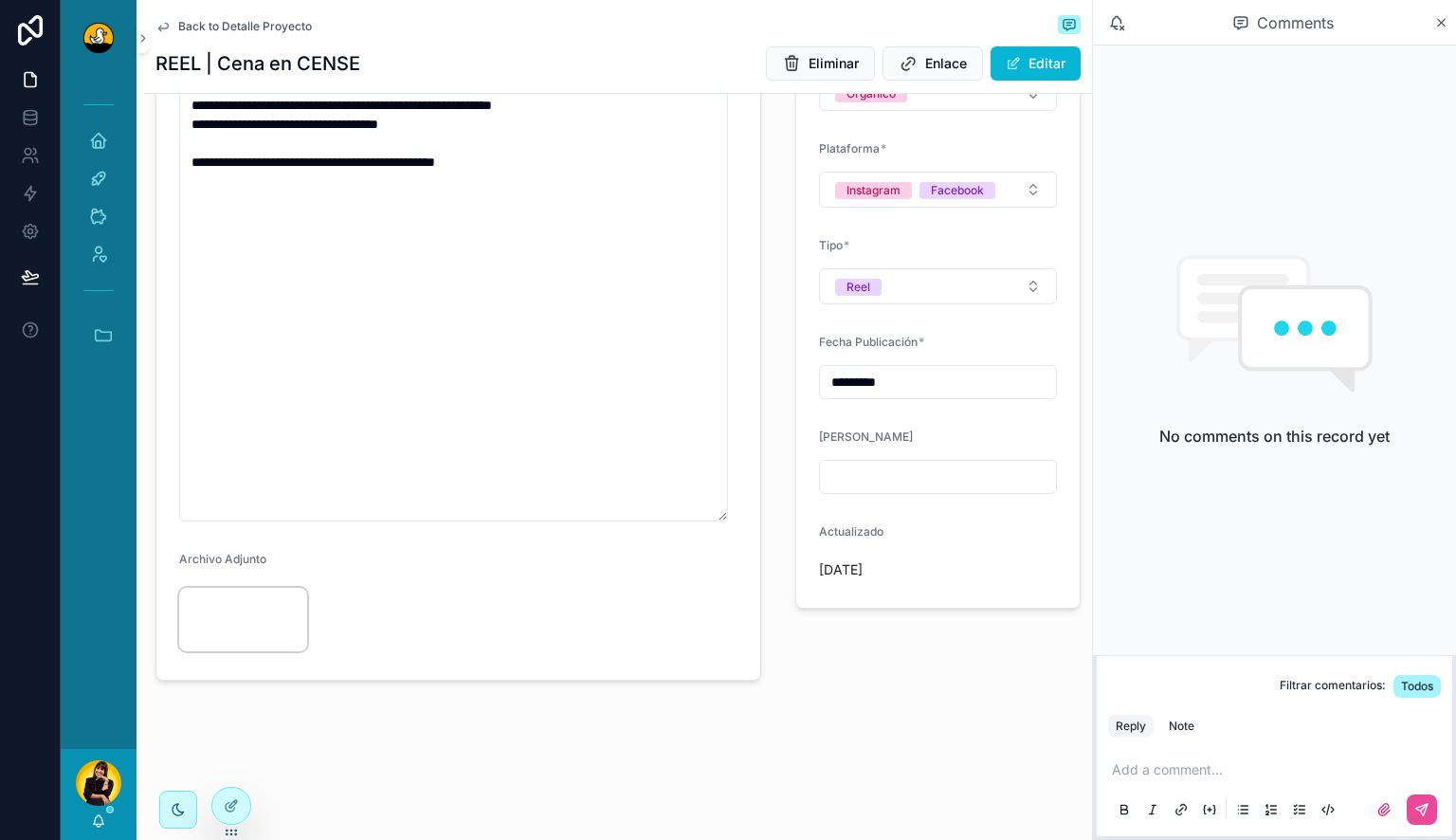
click at [213, 588] on video "scrollable content" at bounding box center [243, 620] width 128 height 64
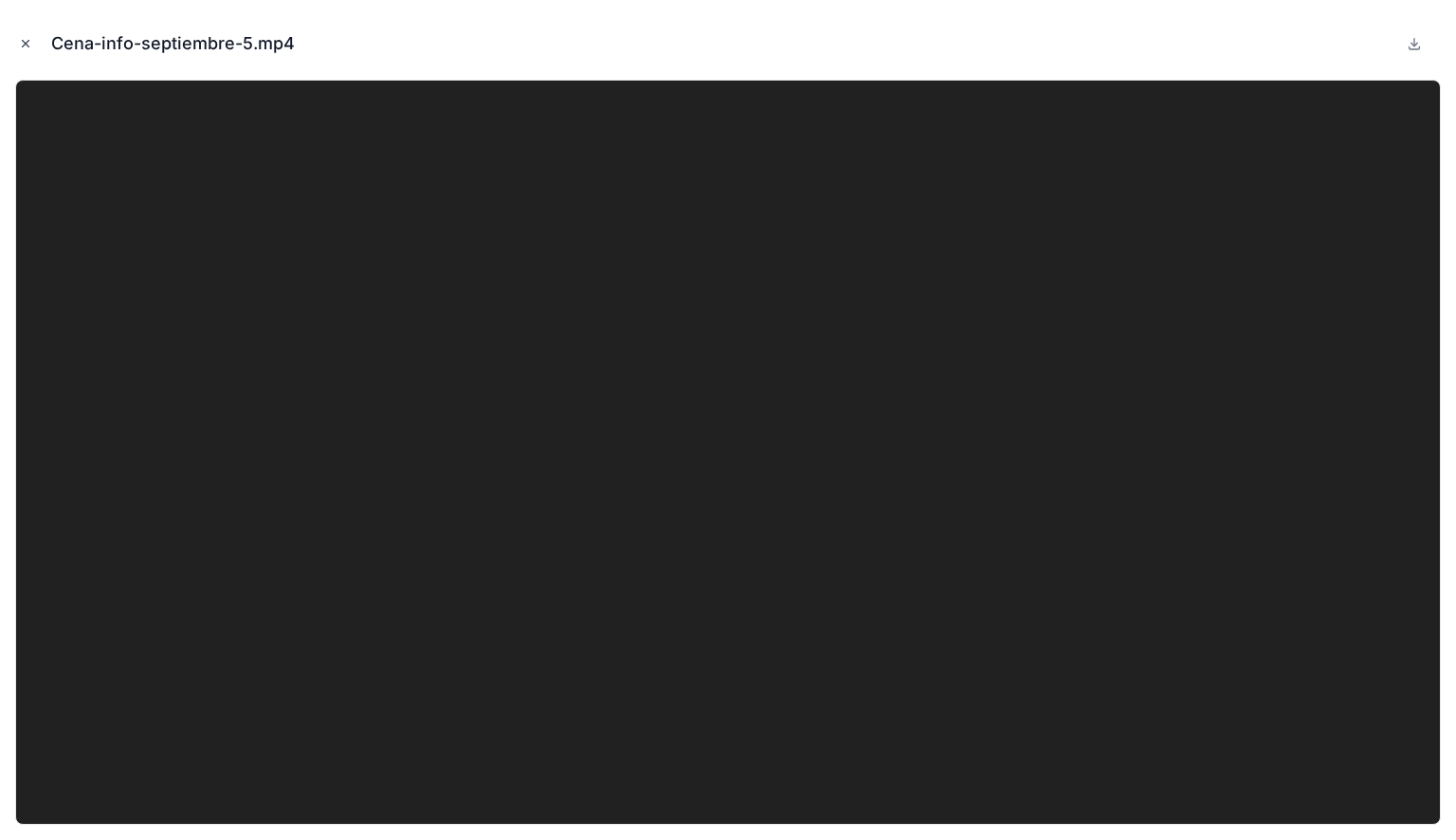
click at [23, 43] on icon "Close modal" at bounding box center [25, 43] width 13 height 13
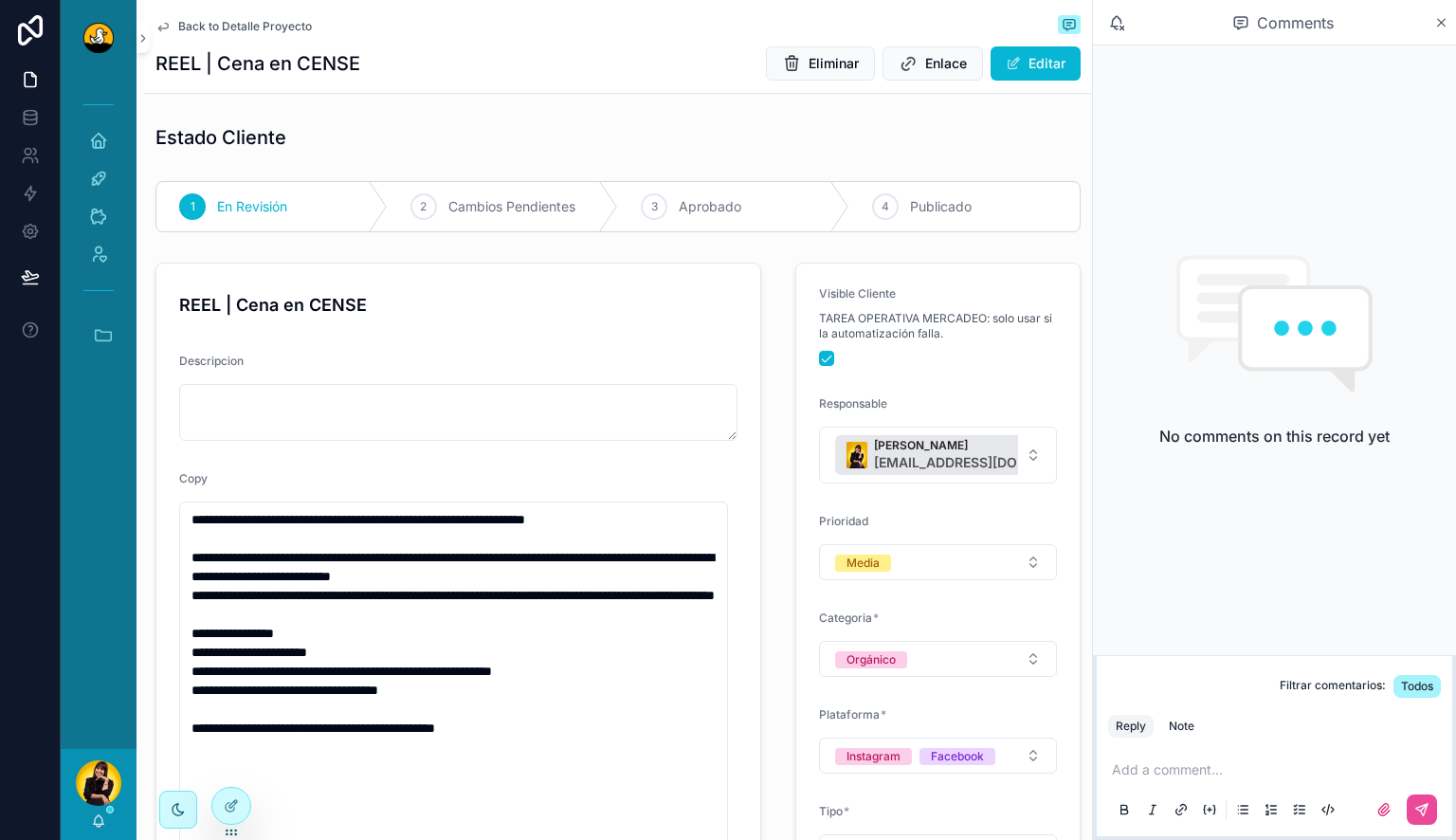
click at [246, 32] on span "Back to Detalle Proyecto" at bounding box center [245, 26] width 134 height 15
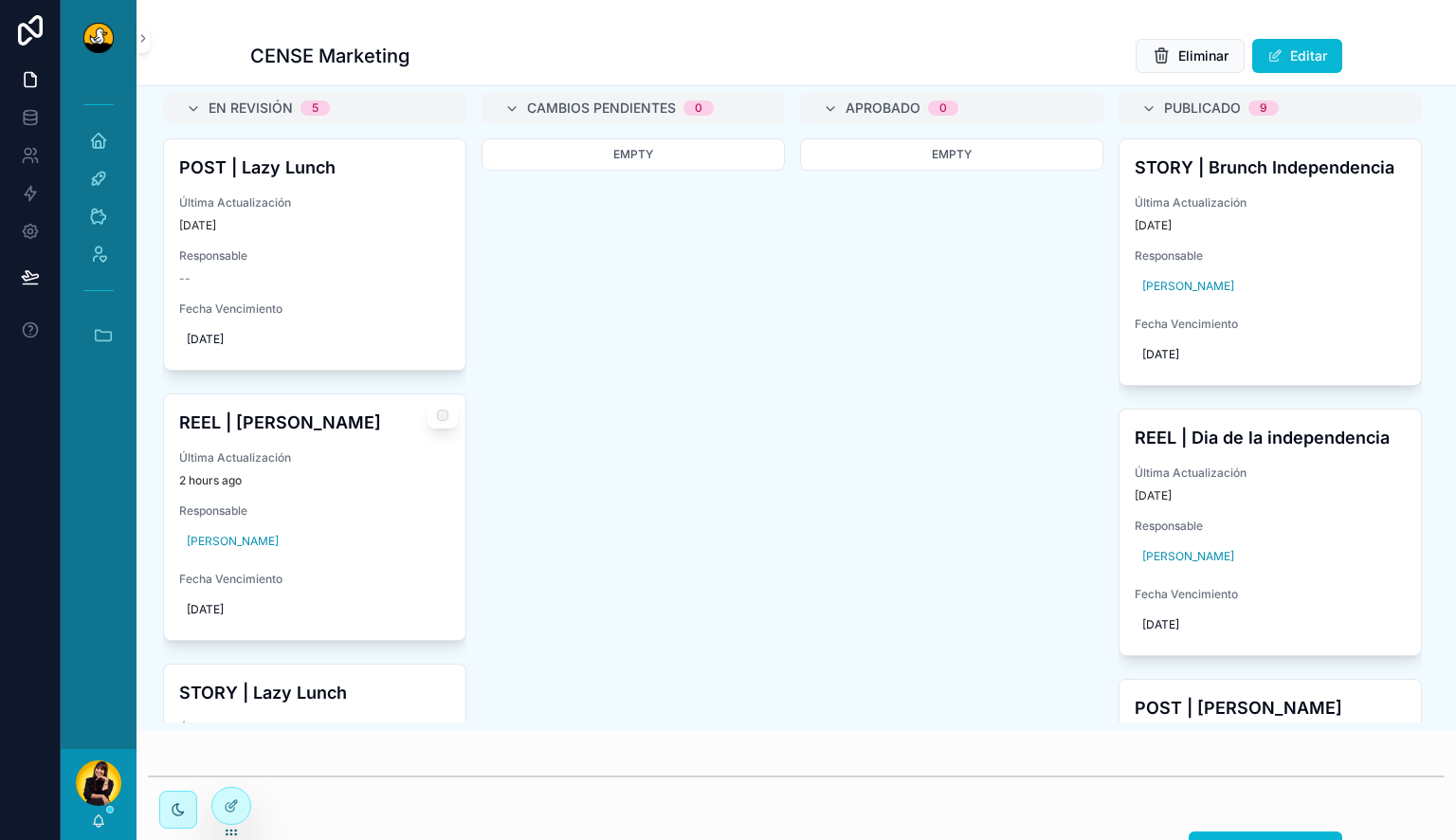
click at [364, 466] on span "Última Actualización" at bounding box center [315, 457] width 272 height 15
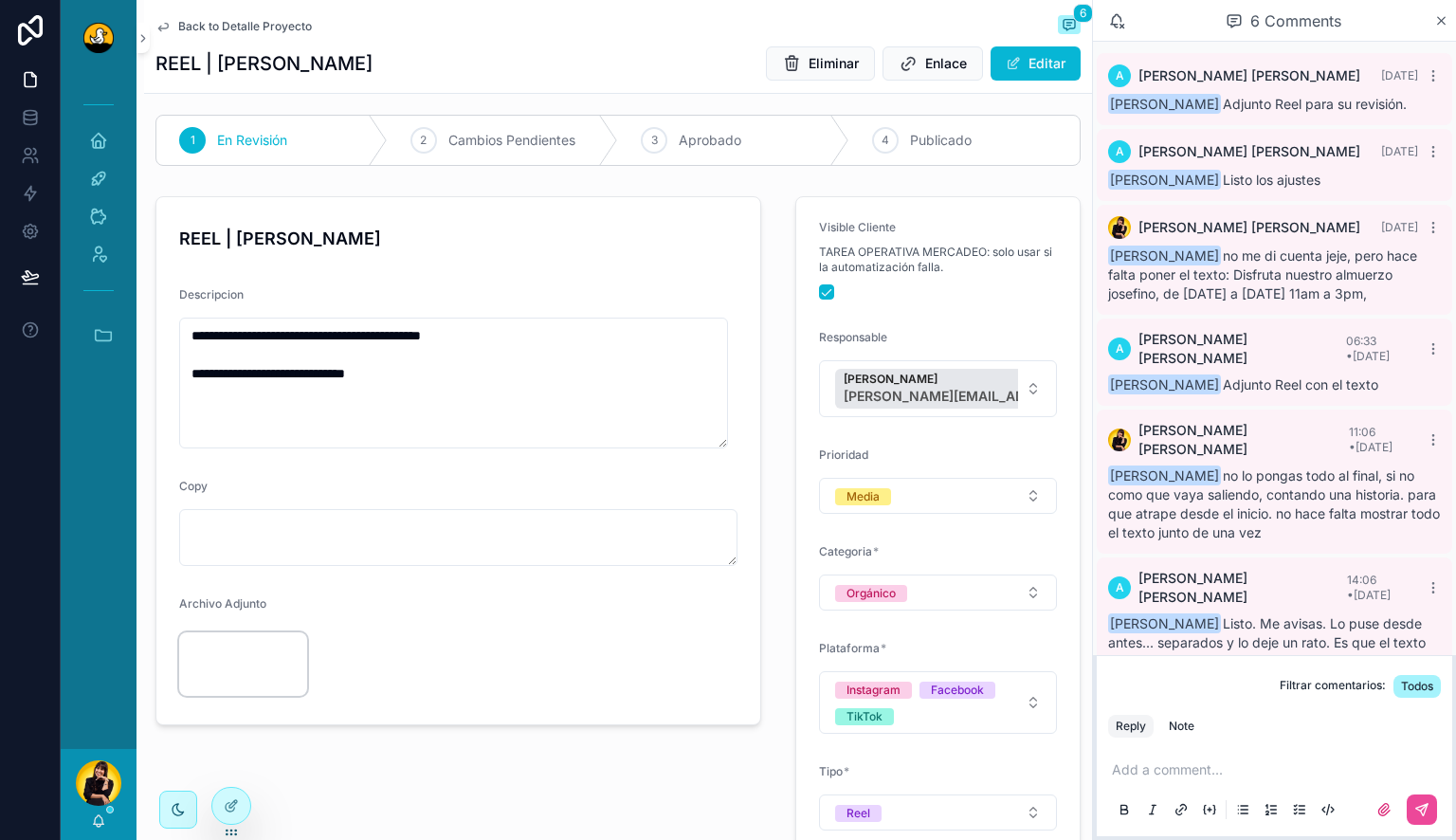
scroll to position [95, 0]
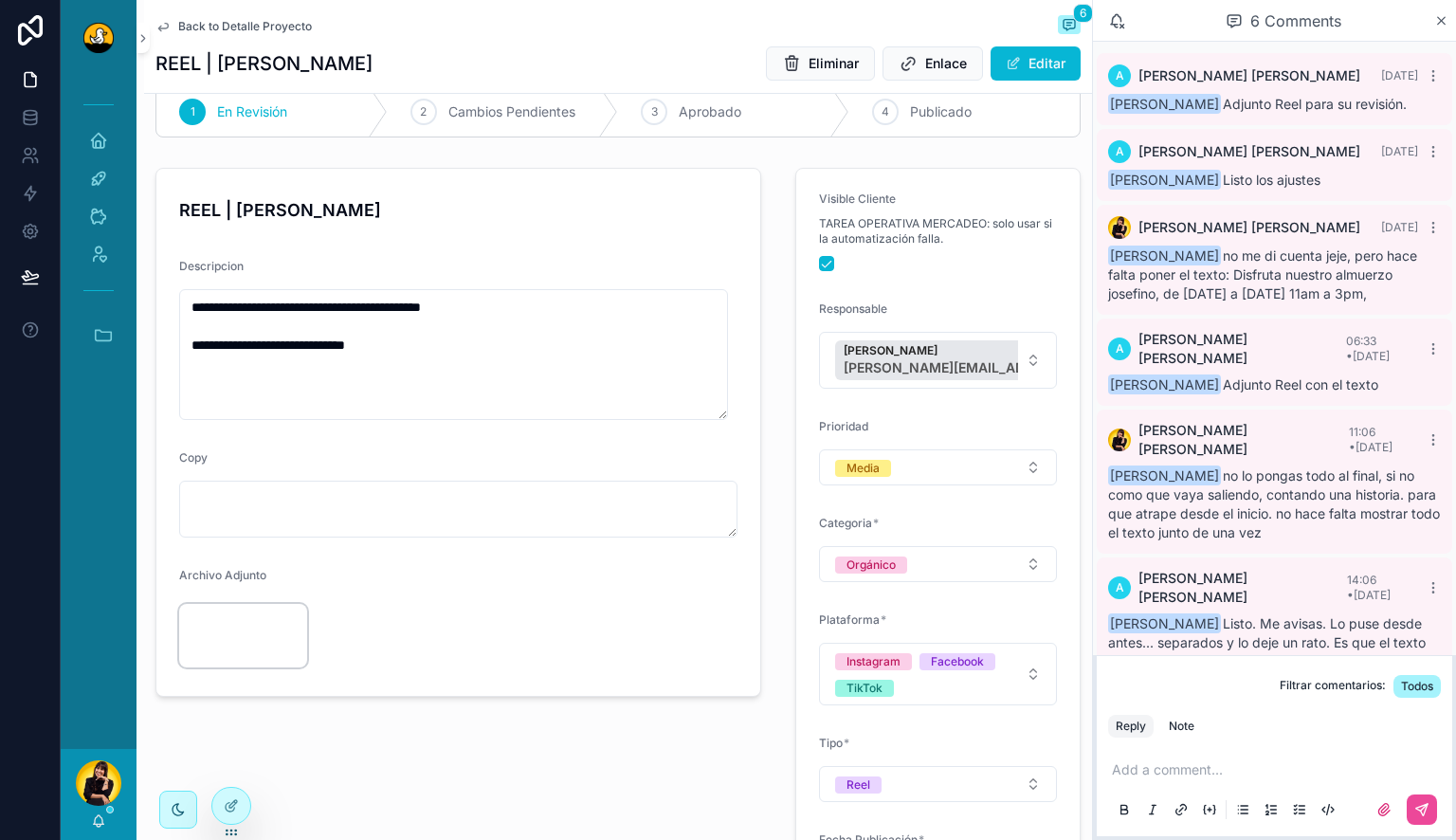
click at [234, 631] on video "scrollable content" at bounding box center [243, 636] width 128 height 64
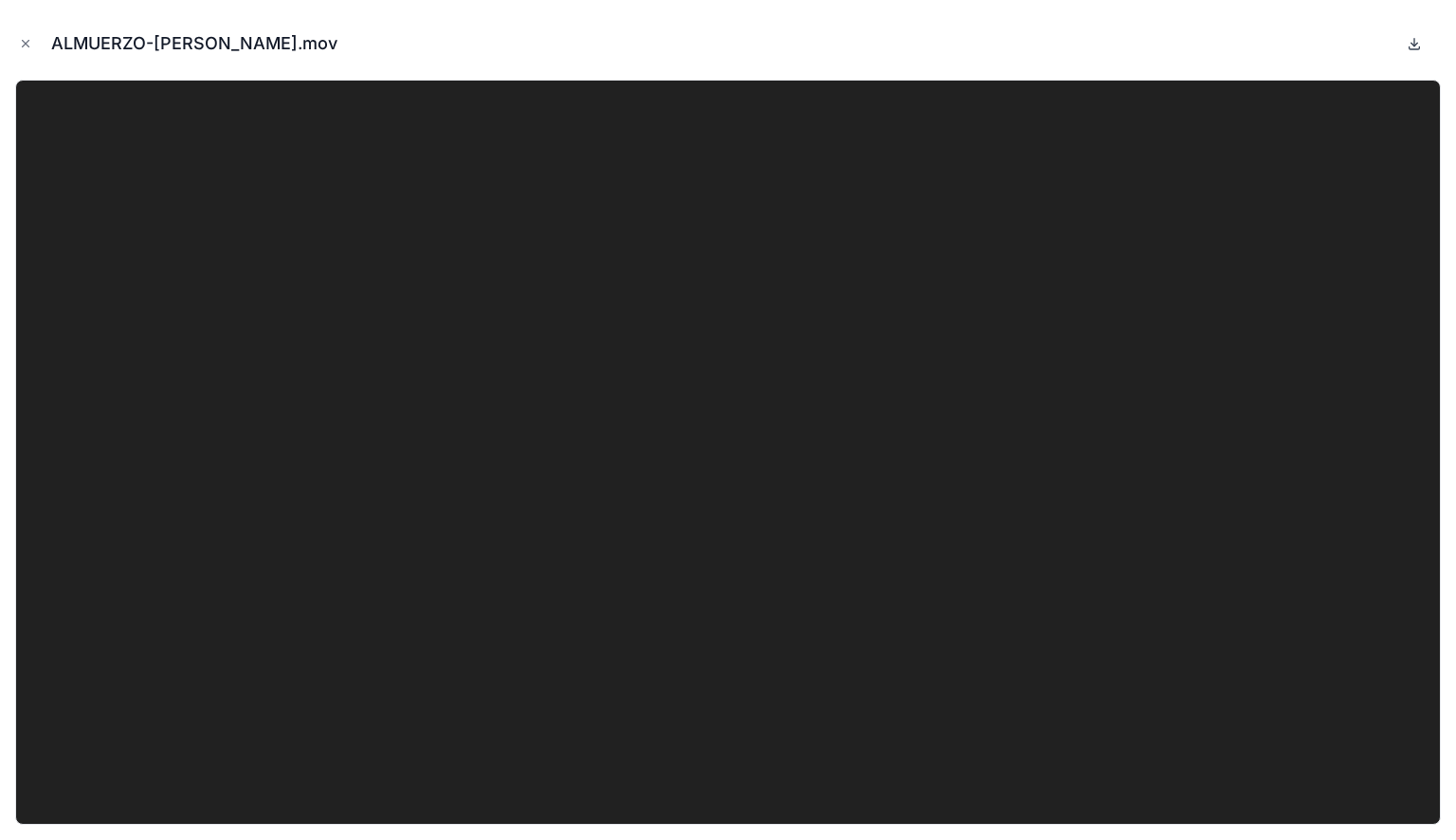
click at [1419, 47] on icon at bounding box center [1414, 48] width 11 height 3
click at [32, 44] on icon "Close modal" at bounding box center [25, 43] width 13 height 13
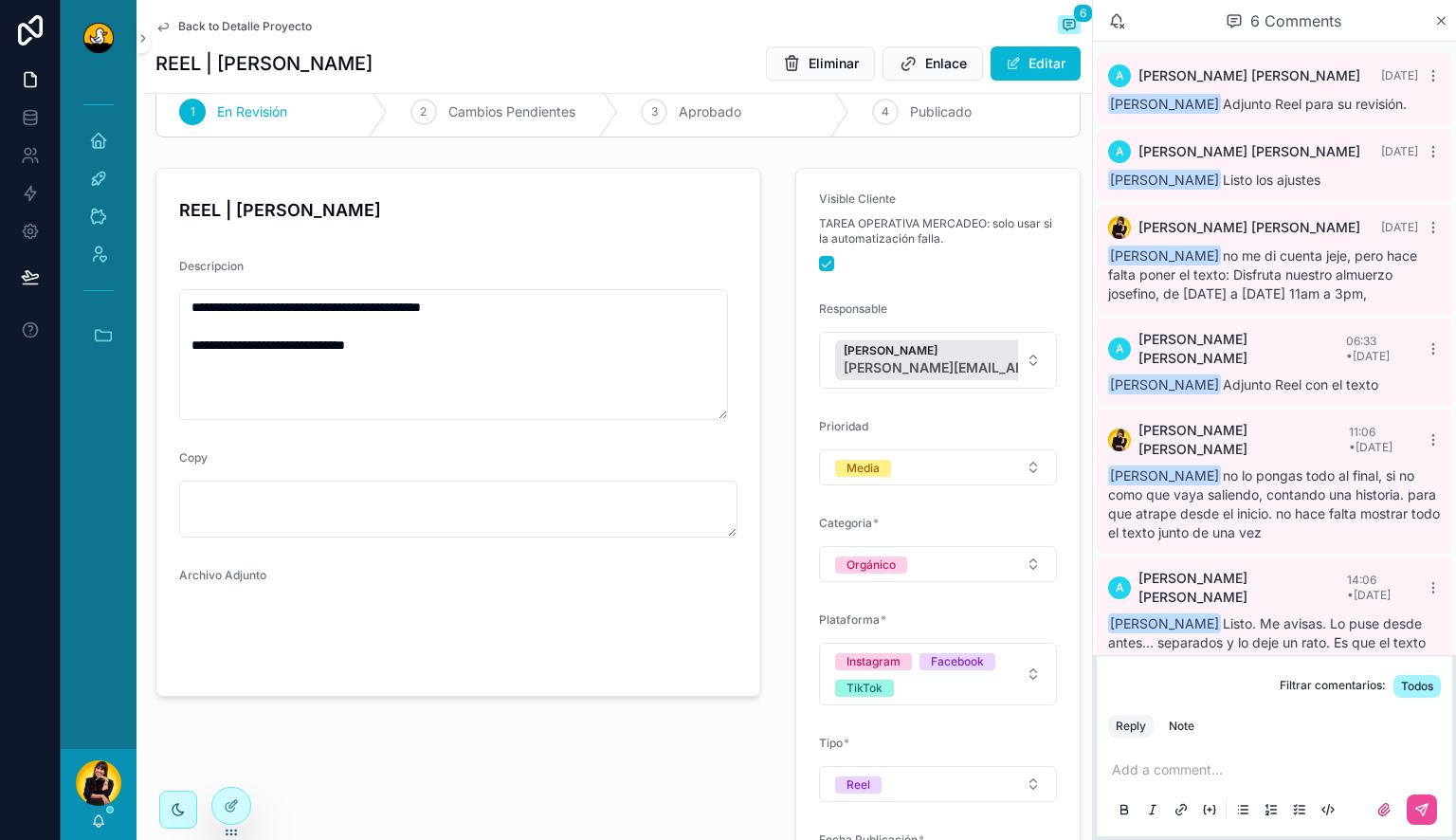
click at [181, 23] on span "Back to Detalle Proyecto" at bounding box center [245, 26] width 134 height 15
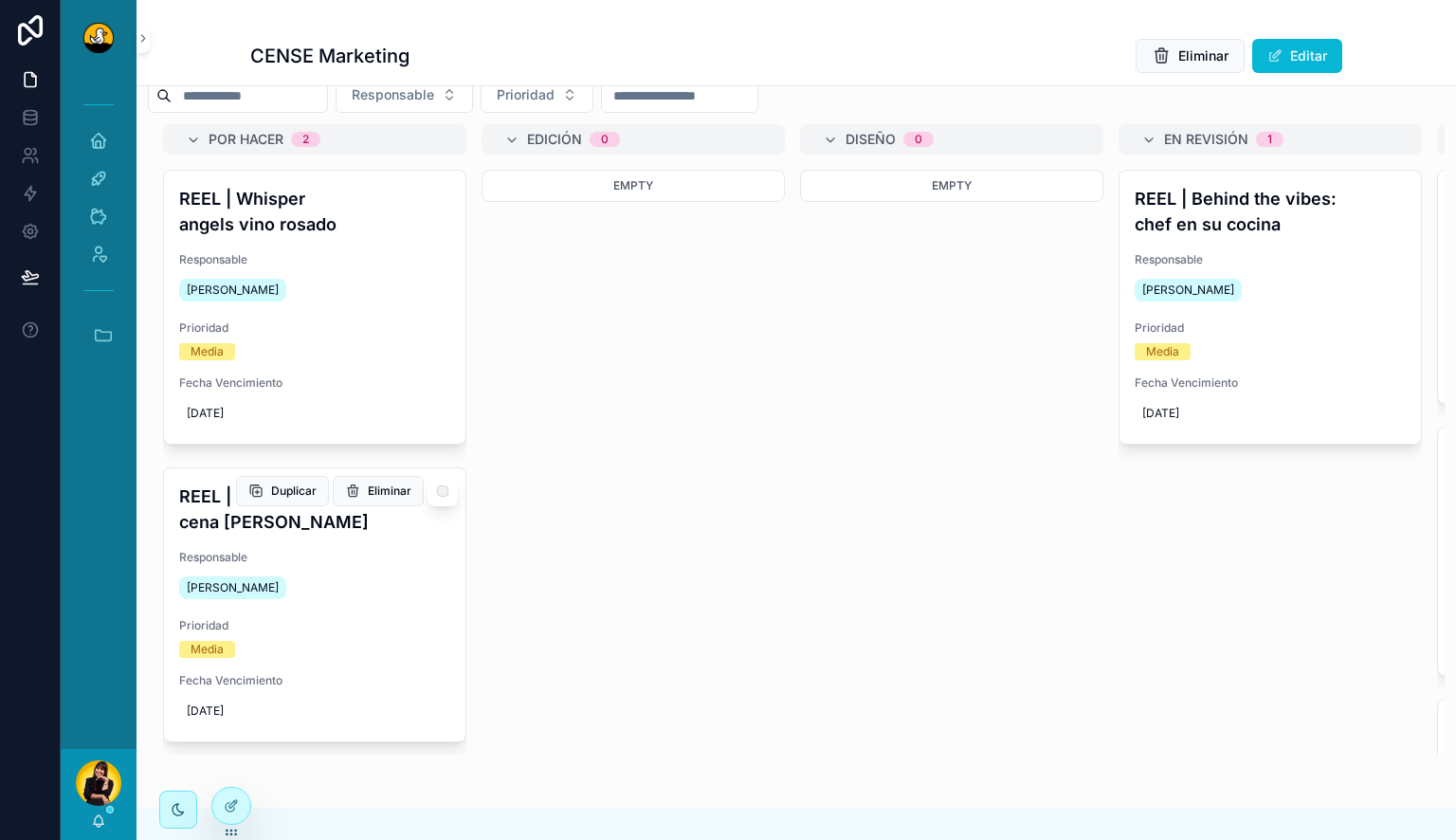
scroll to position [189, 0]
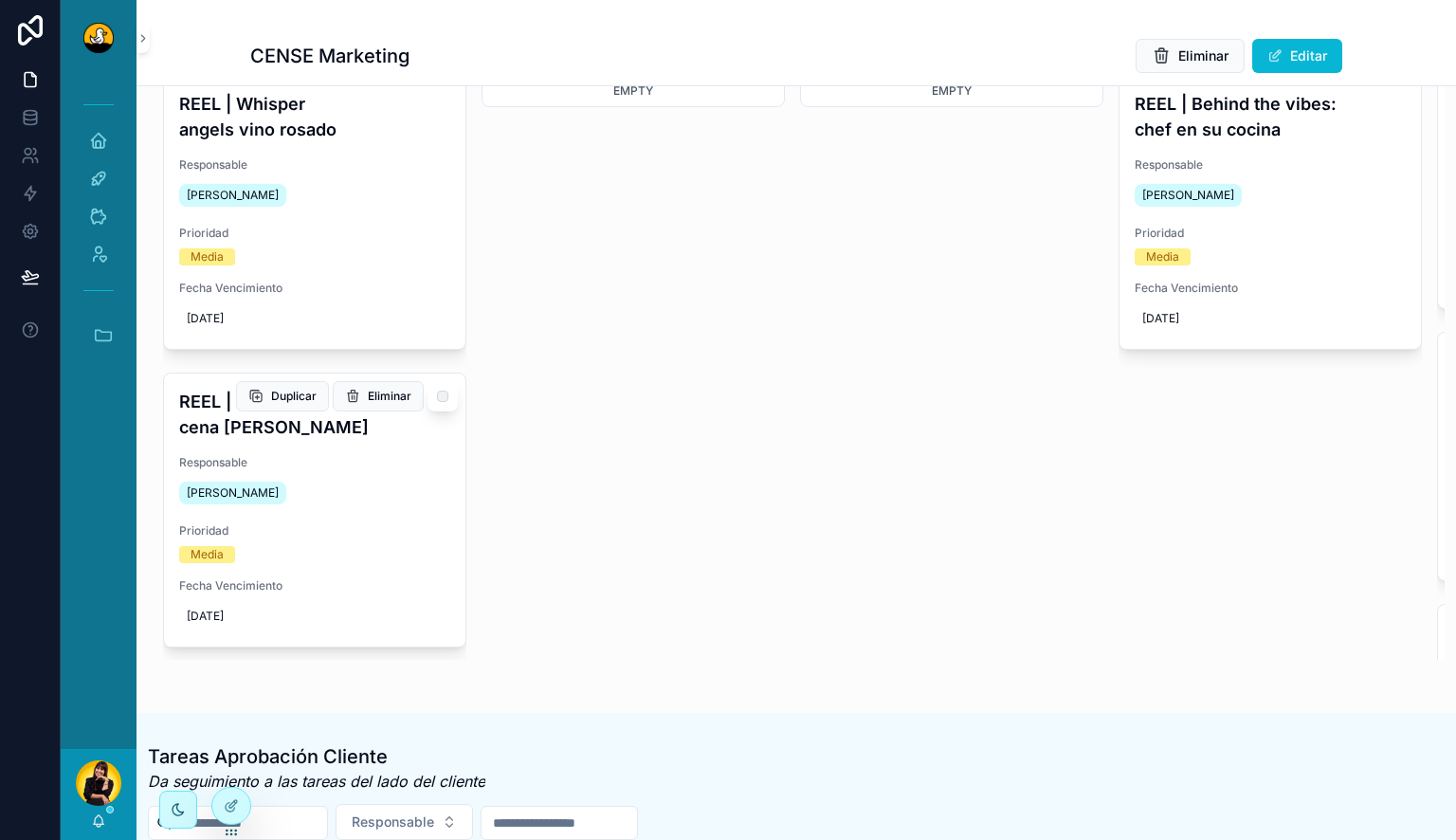
click at [359, 478] on div "Miguel Madriz" at bounding box center [315, 493] width 272 height 31
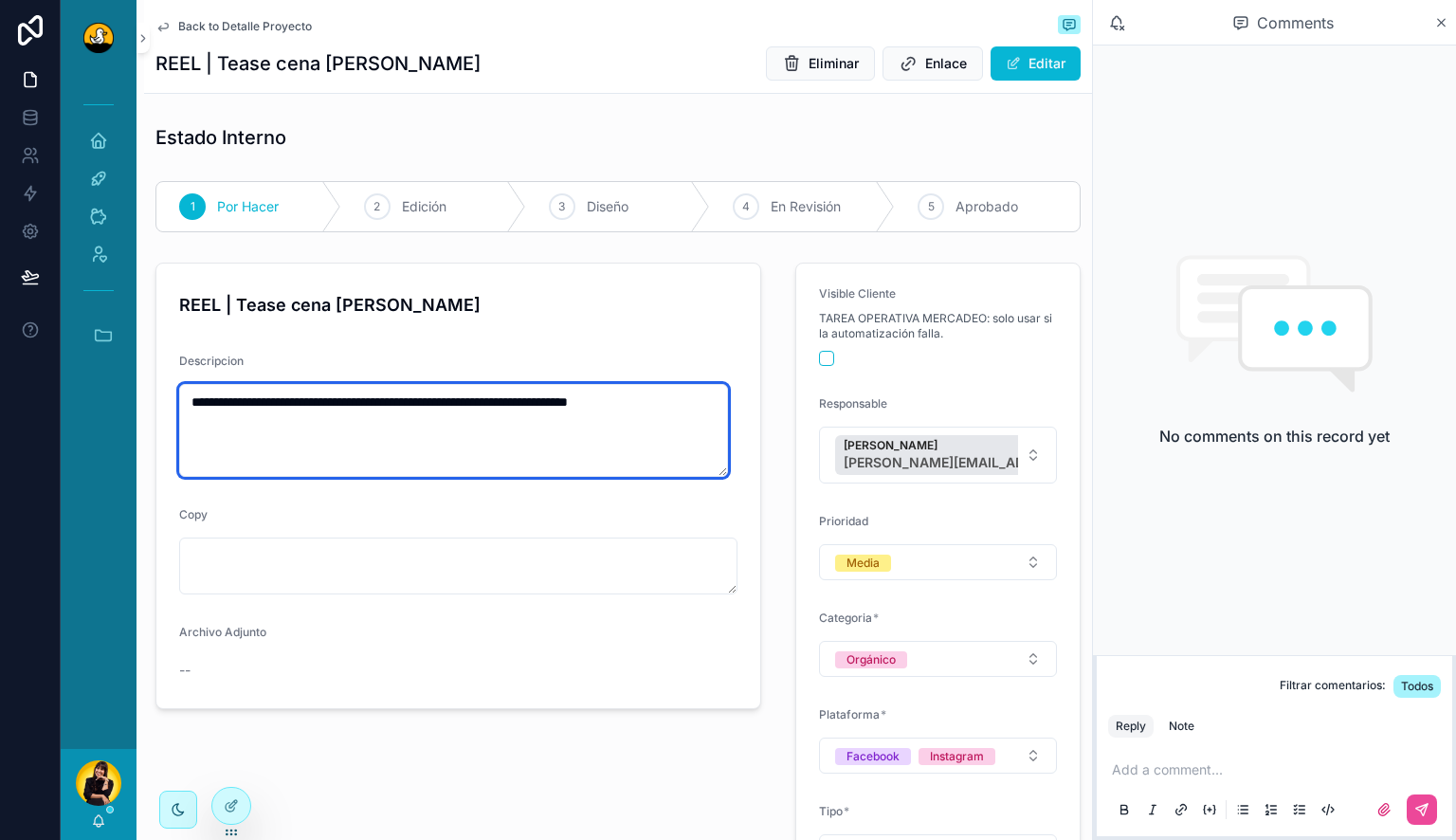
drag, startPoint x: 324, startPoint y: 406, endPoint x: 500, endPoint y: 416, distance: 176.3
click at [500, 416] on textarea "**********" at bounding box center [454, 430] width 549 height 93
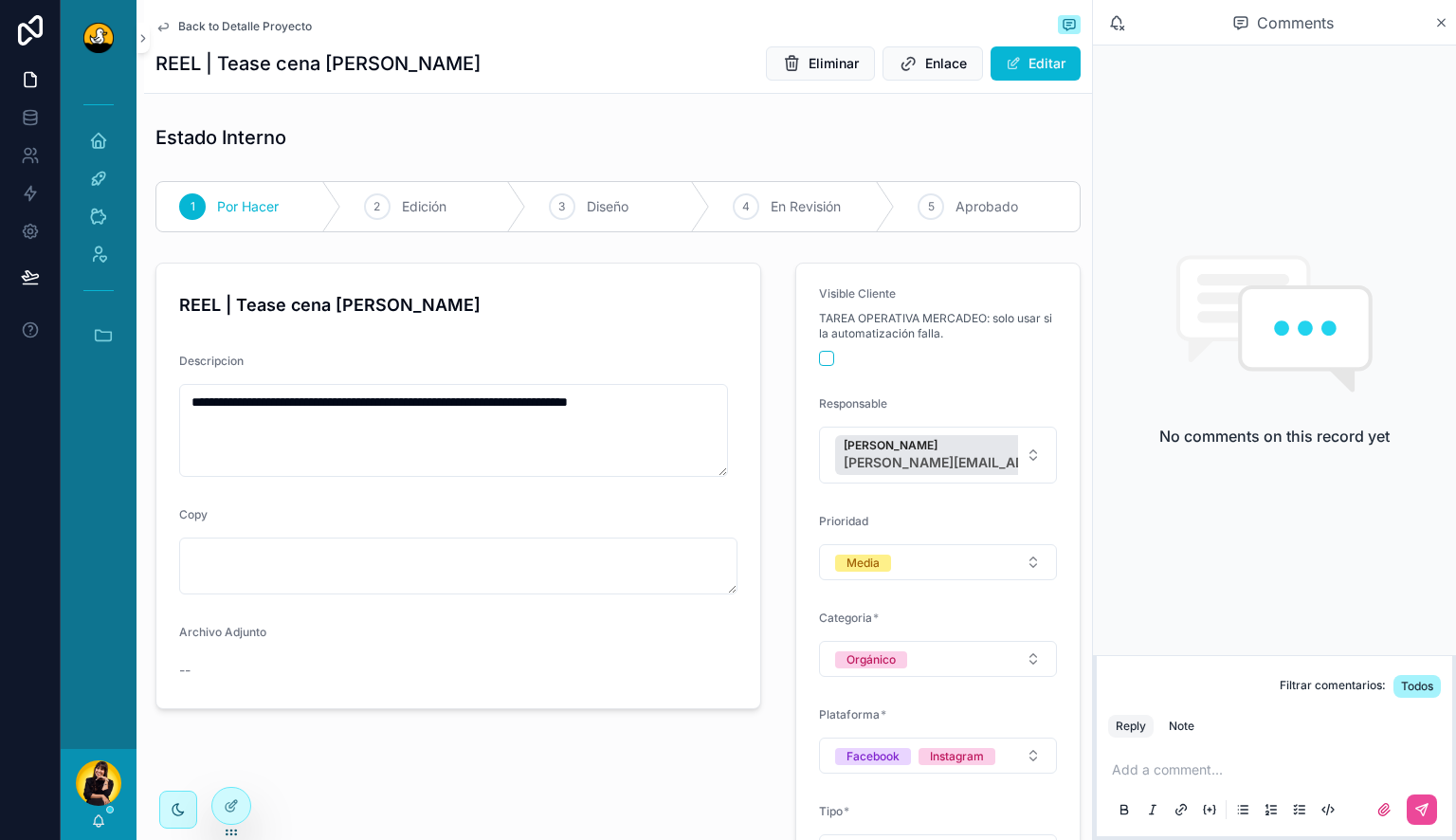
click at [211, 27] on span "Back to Detalle Proyecto" at bounding box center [245, 26] width 134 height 15
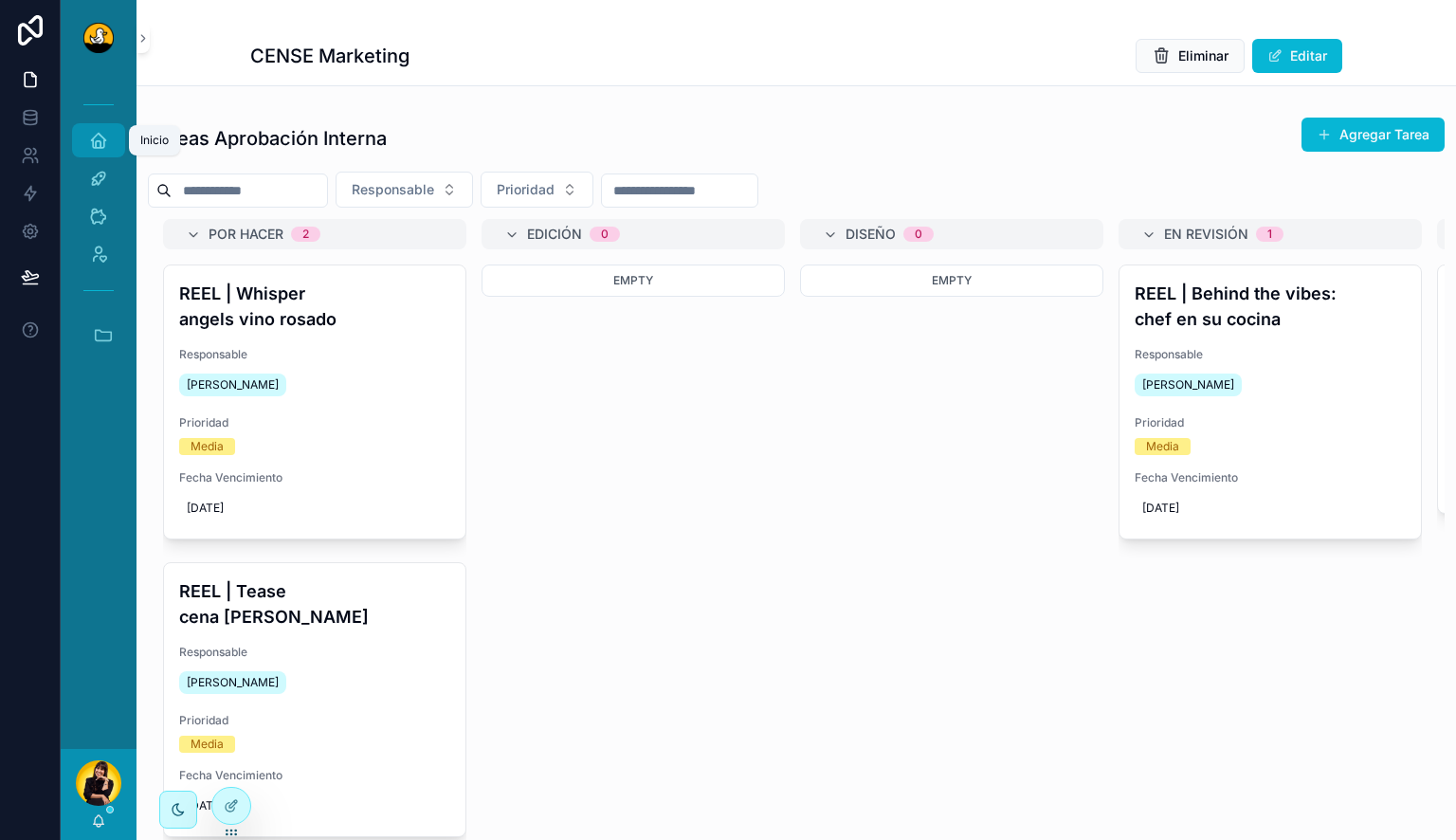
click at [84, 142] on div "Inicio" at bounding box center [98, 140] width 31 height 31
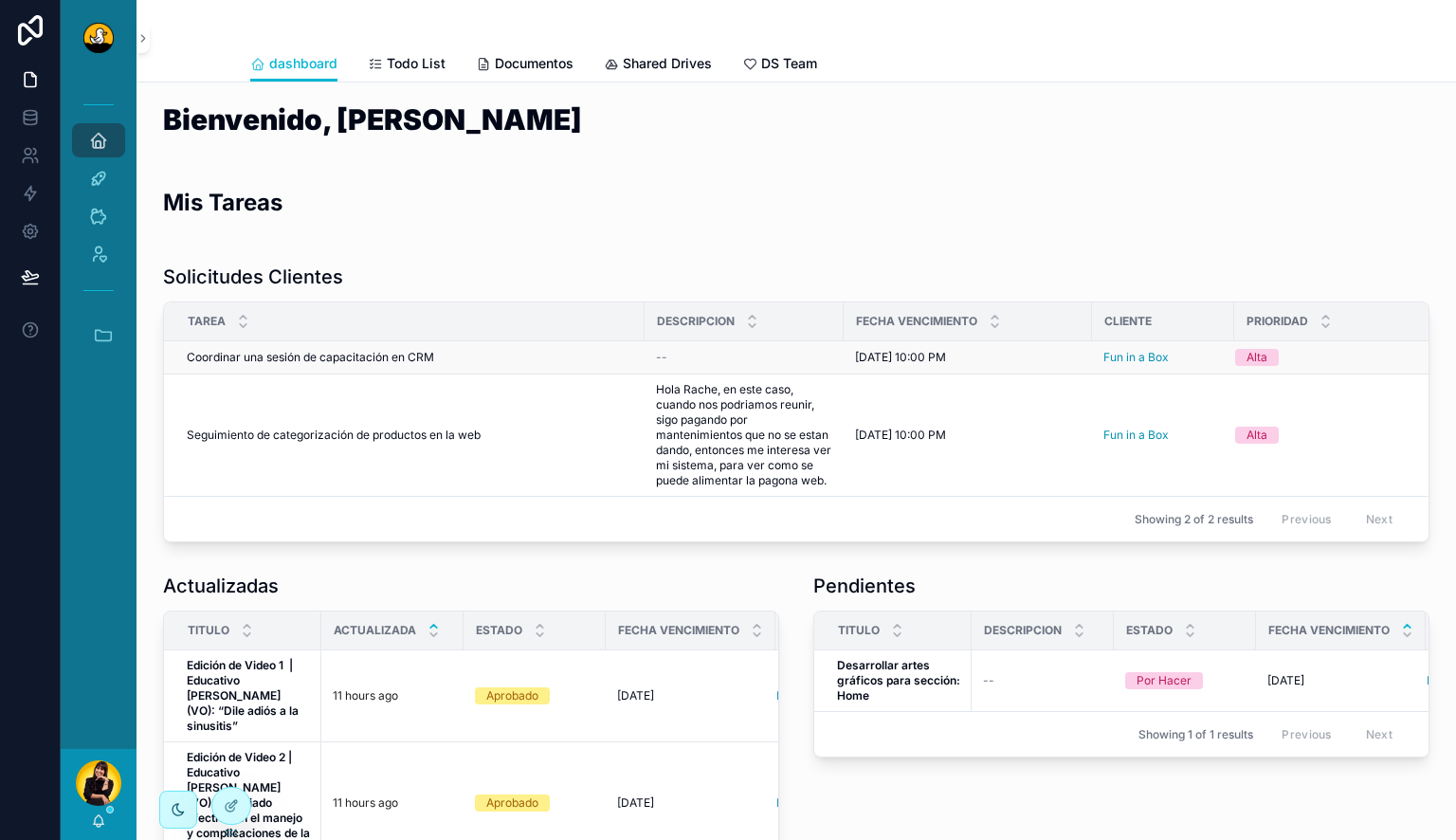
click at [318, 362] on span "Coordinar una sesión de capacitación en CRM" at bounding box center [310, 357] width 248 height 15
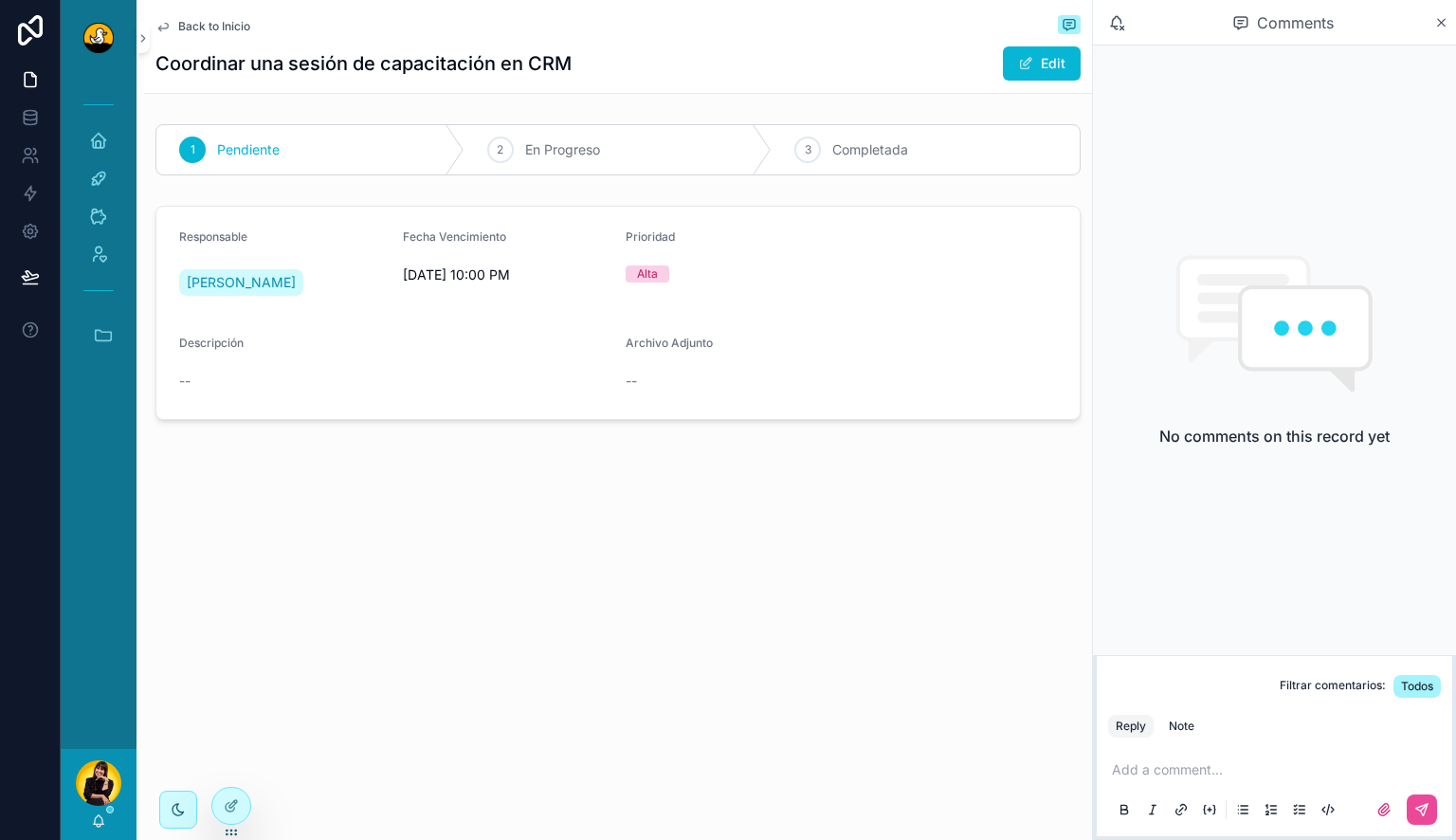
click at [225, 30] on span "Back to Inicio" at bounding box center [214, 26] width 72 height 15
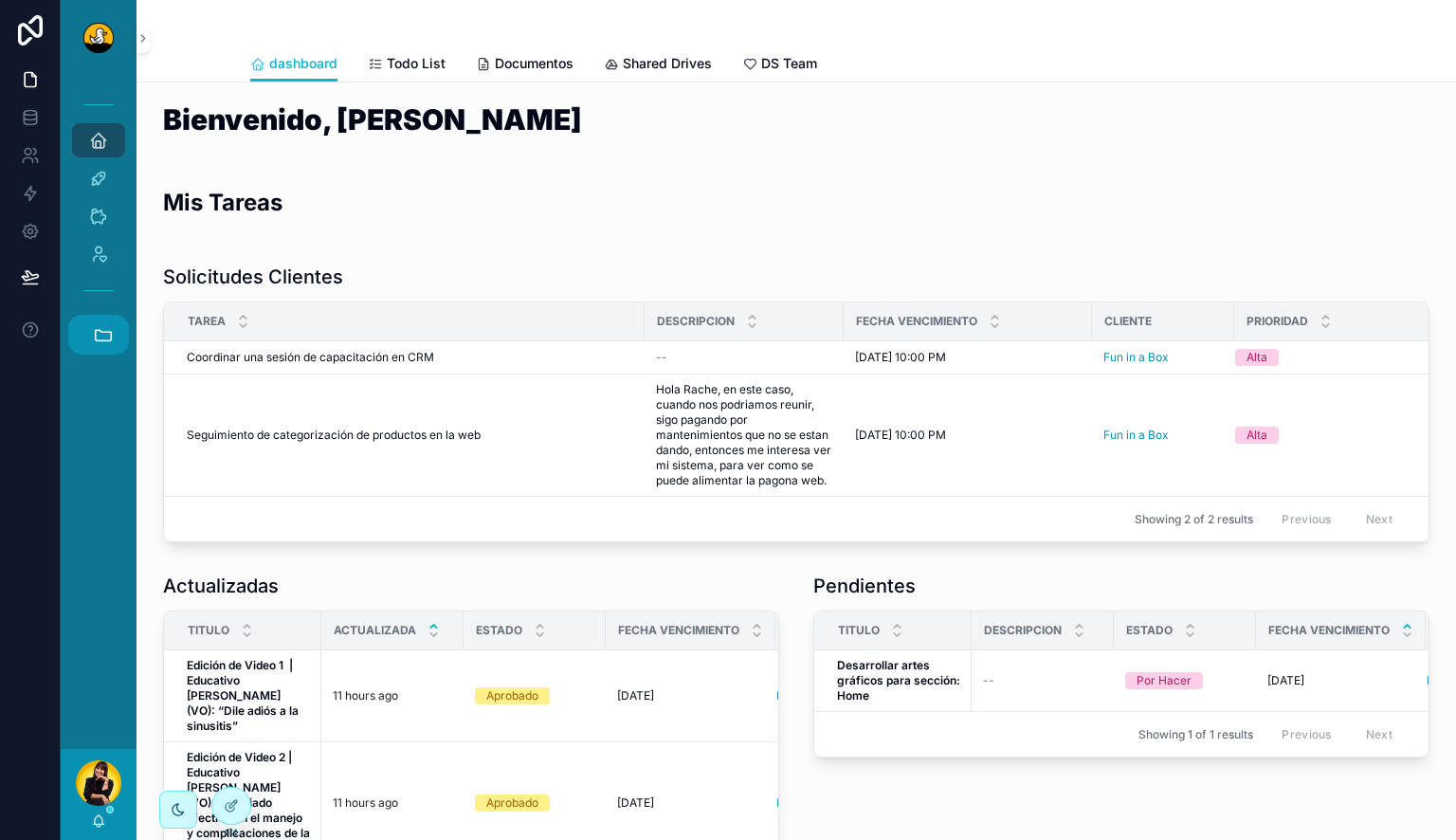
click at [92, 335] on button "Accesos rápidos" at bounding box center [98, 335] width 60 height 40
click at [98, 497] on span "H" at bounding box center [97, 488] width 21 height 21
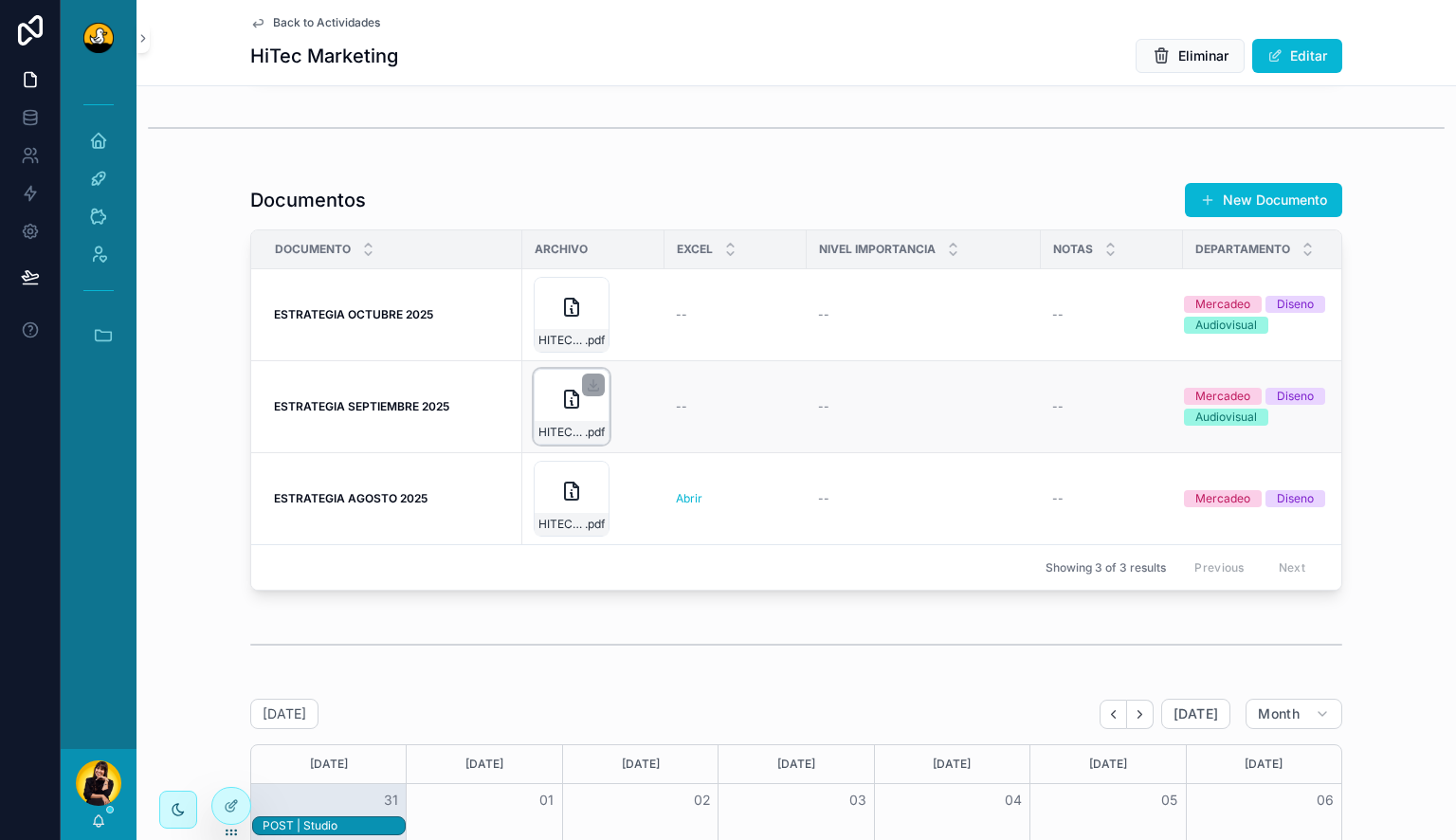
scroll to position [1897, 0]
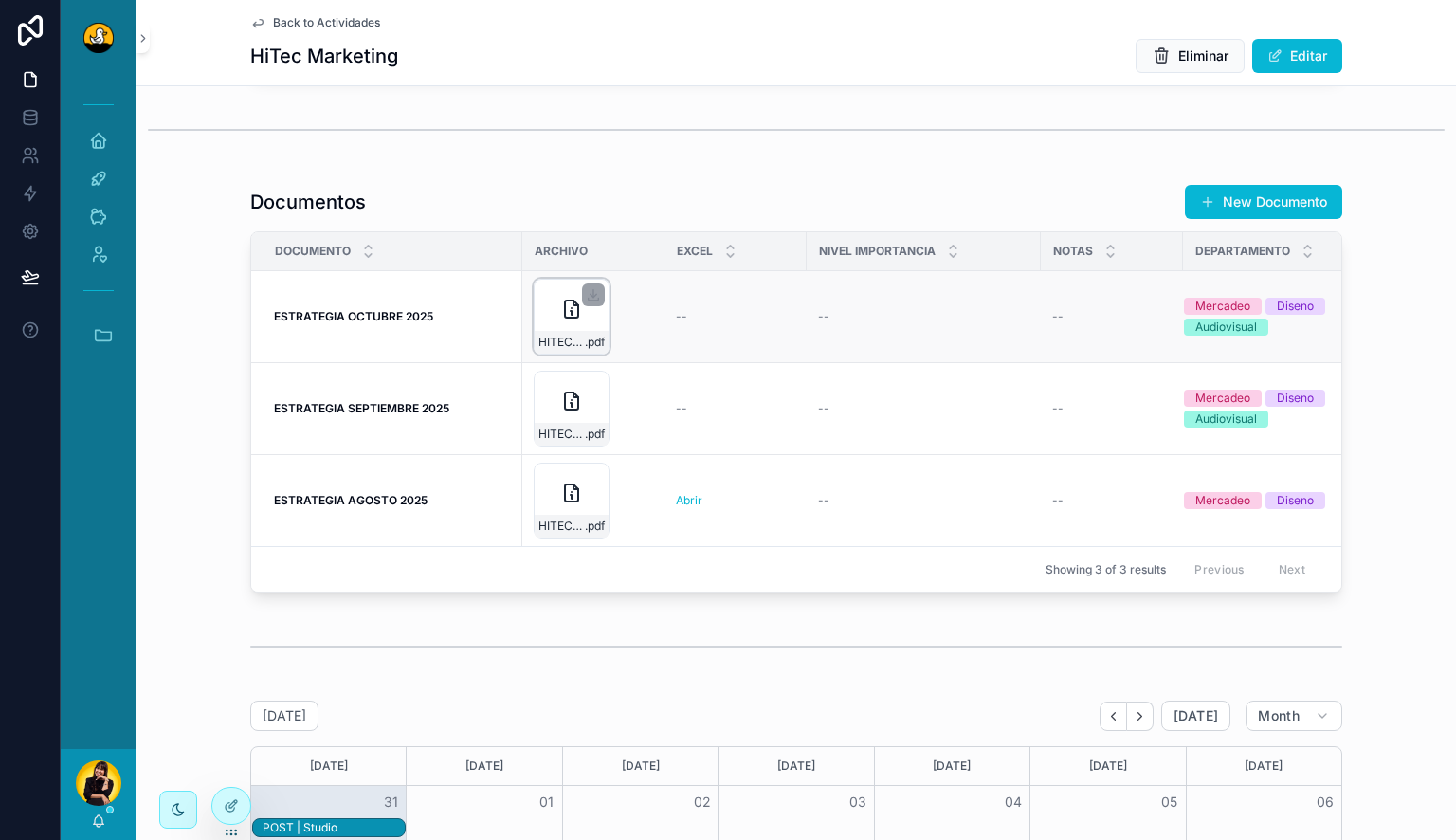
click at [582, 342] on div "HITEC-OCT .pdf" at bounding box center [571, 316] width 76 height 76
